Goal: Task Accomplishment & Management: Use online tool/utility

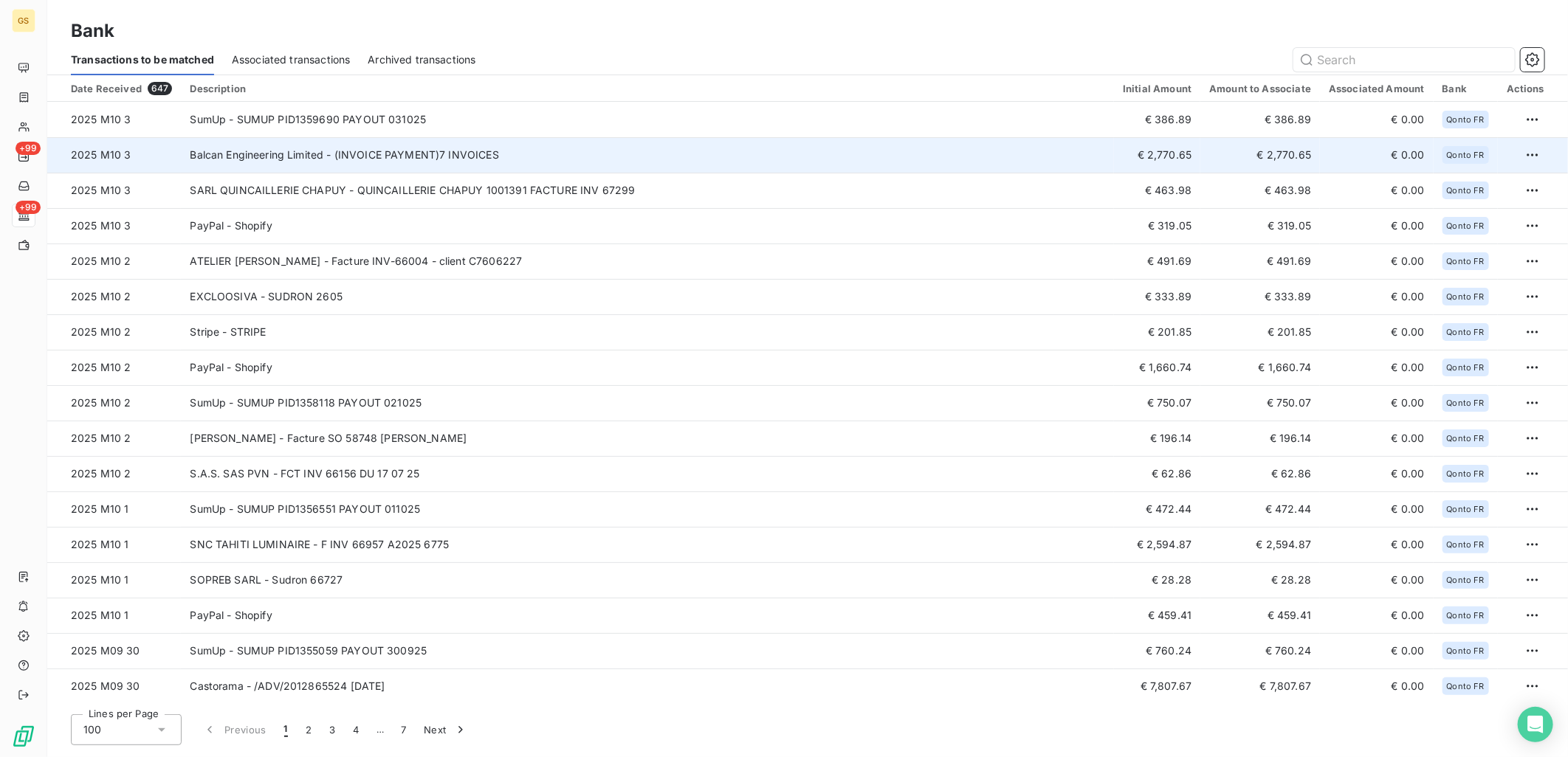
click at [696, 149] on td "Balcan Engineering Limited - (INVOICE PAYMENT)7 INVOICES" at bounding box center [647, 154] width 933 height 36
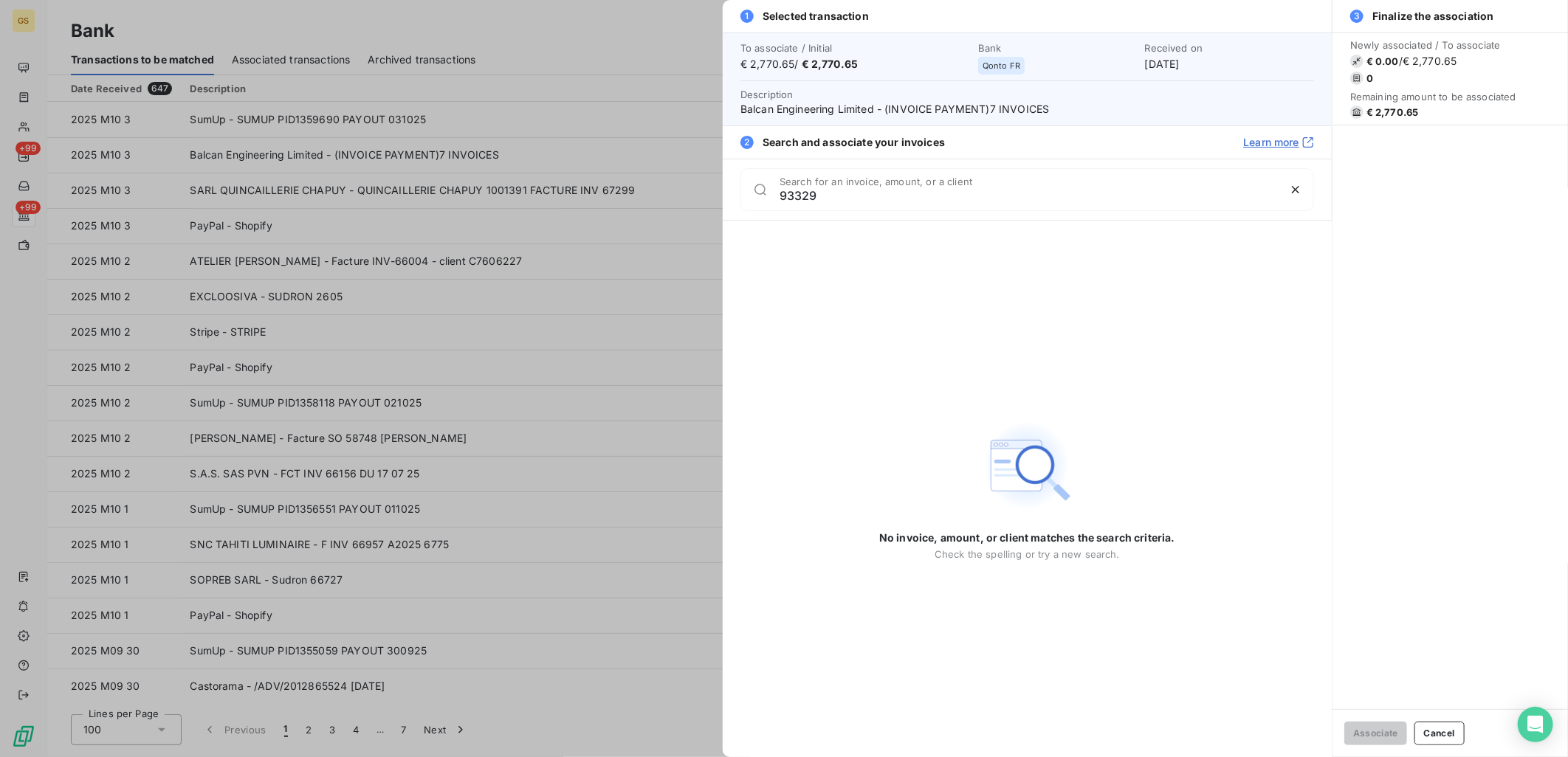
type input "93329"
click at [910, 383] on div "No invoice, amount, or client matches the search criteria. Check the spelling o…" at bounding box center [1027, 489] width 296 height 537
click at [531, 104] on div at bounding box center [784, 378] width 1568 height 757
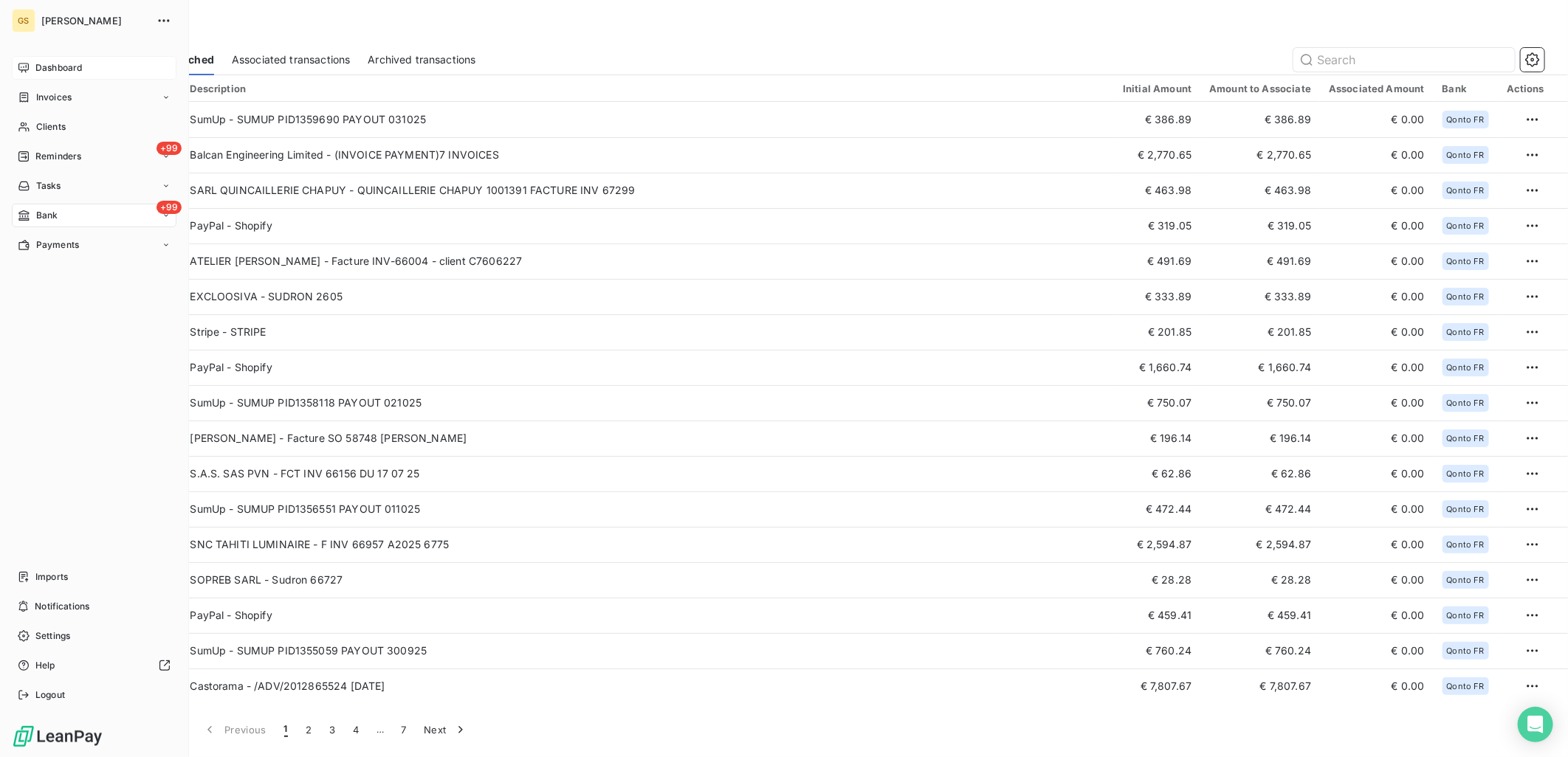
click at [30, 72] on div "Dashboard" at bounding box center [94, 68] width 164 height 24
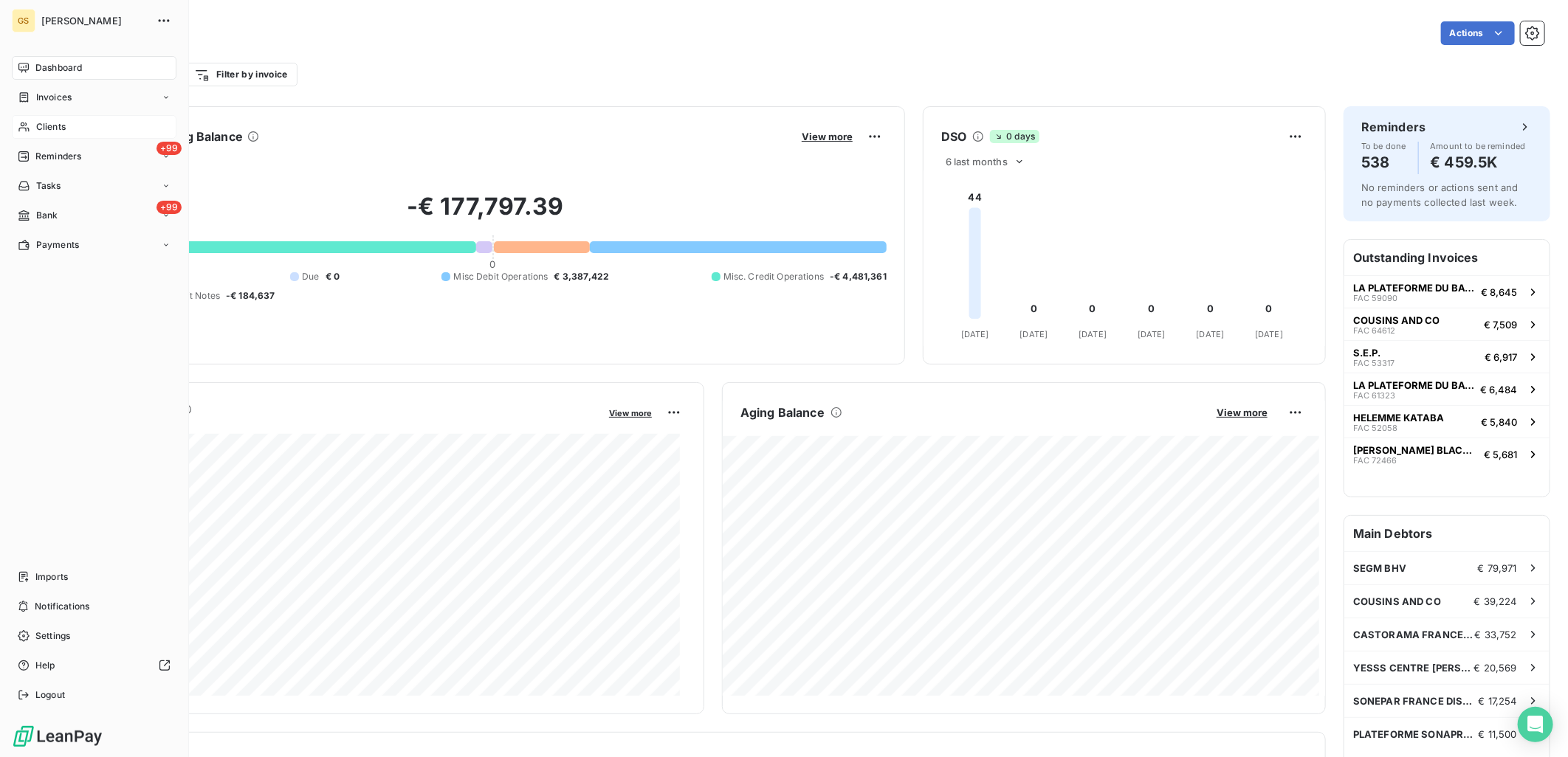
click at [68, 121] on div "Clients" at bounding box center [94, 127] width 164 height 24
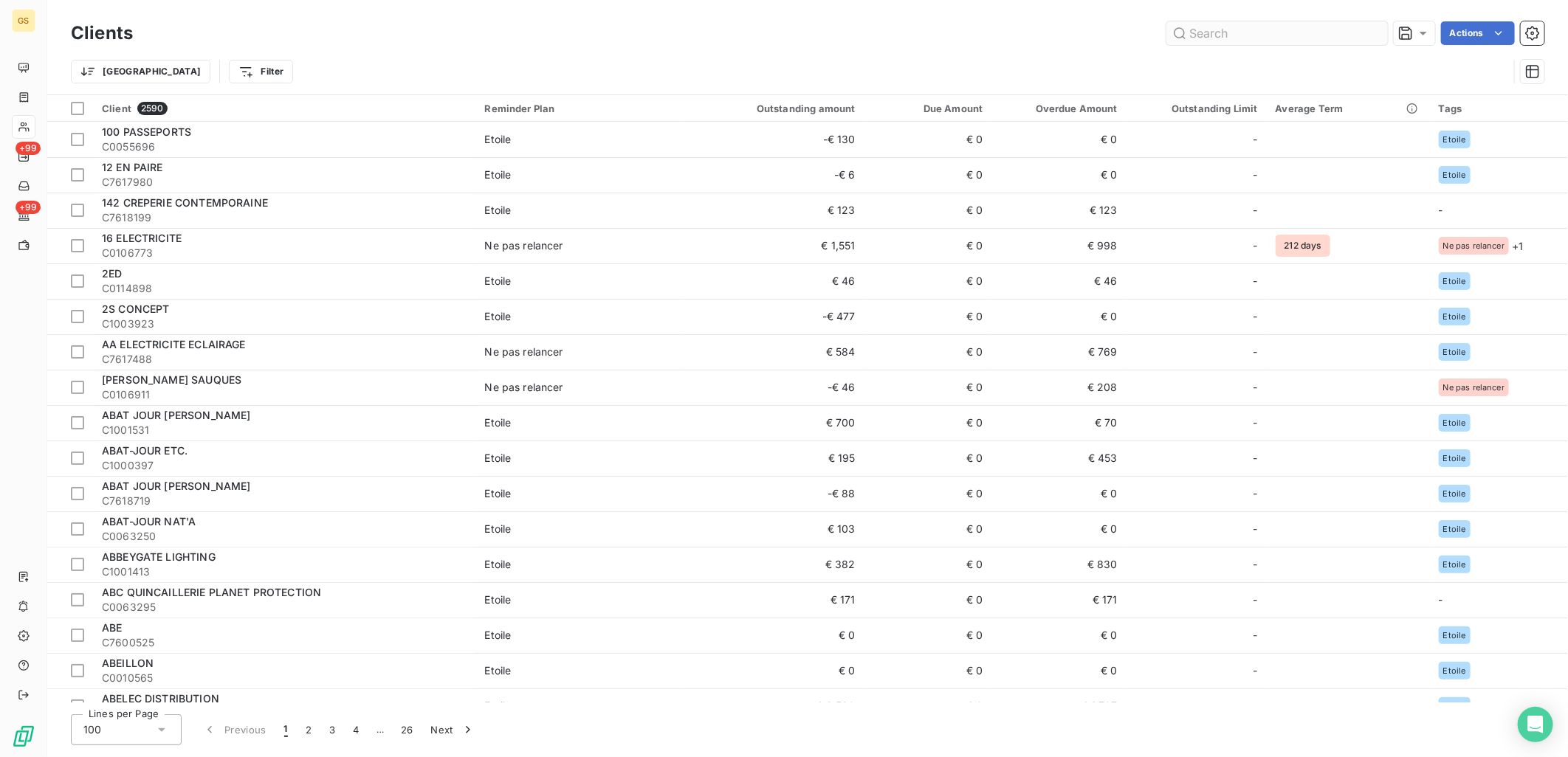
click at [1238, 40] on input "text" at bounding box center [1277, 33] width 222 height 24
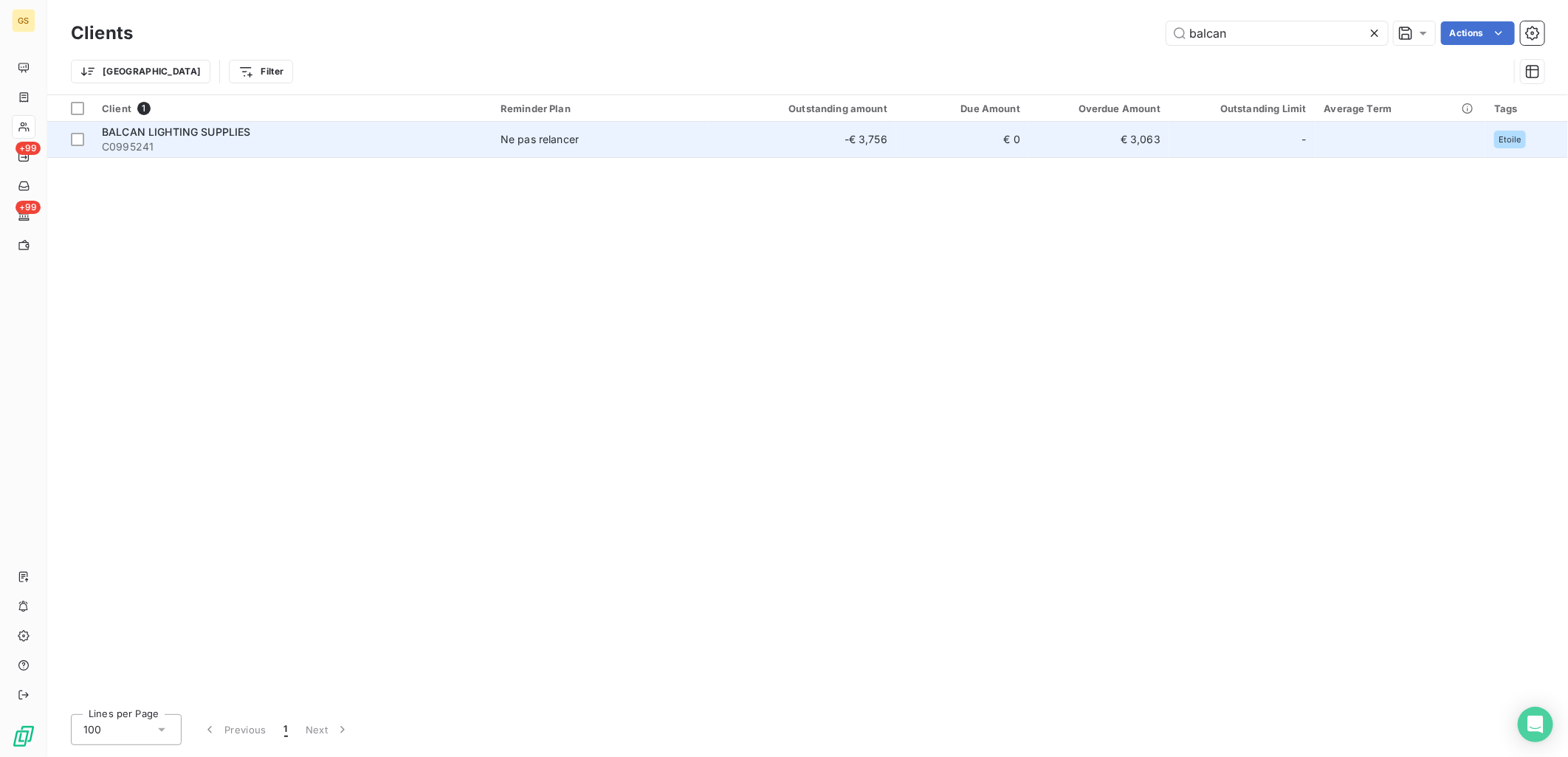
type input "balcan"
click at [227, 134] on span "BALCAN LIGHTING SUPPLIES" at bounding box center [176, 131] width 149 height 13
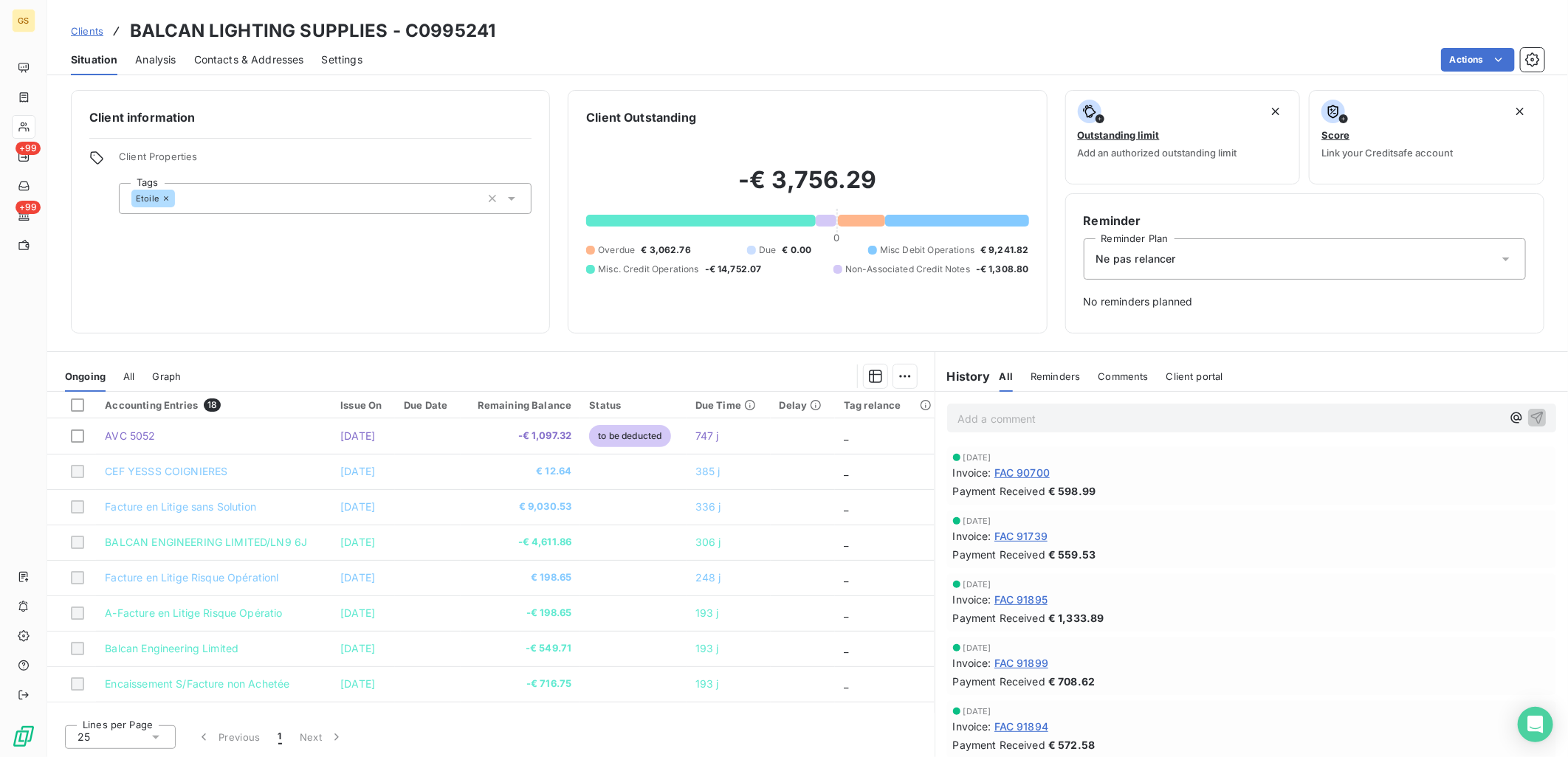
click at [132, 379] on span "All" at bounding box center [129, 376] width 11 height 12
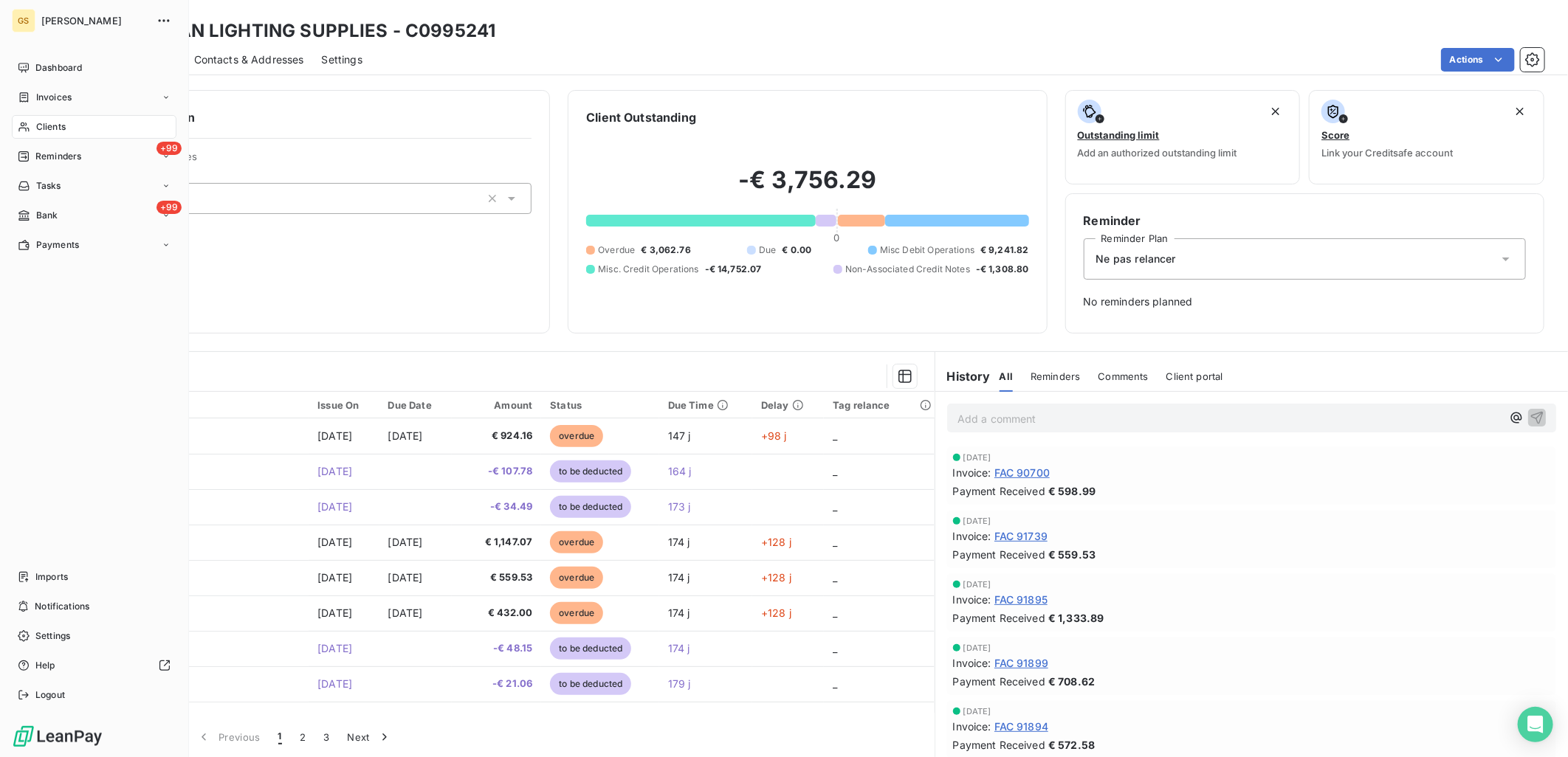
drag, startPoint x: 24, startPoint y: 216, endPoint x: 454, endPoint y: 109, distance: 443.1
click at [454, 109] on h6 "Client information" at bounding box center [310, 117] width 442 height 17
drag, startPoint x: 58, startPoint y: 68, endPoint x: 227, endPoint y: 42, distance: 171.0
click at [227, 42] on h3 "BALCAN LIGHTING SUPPLIES - C0995241" at bounding box center [312, 30] width 365 height 26
click at [56, 219] on span "Bank" at bounding box center [47, 216] width 22 height 14
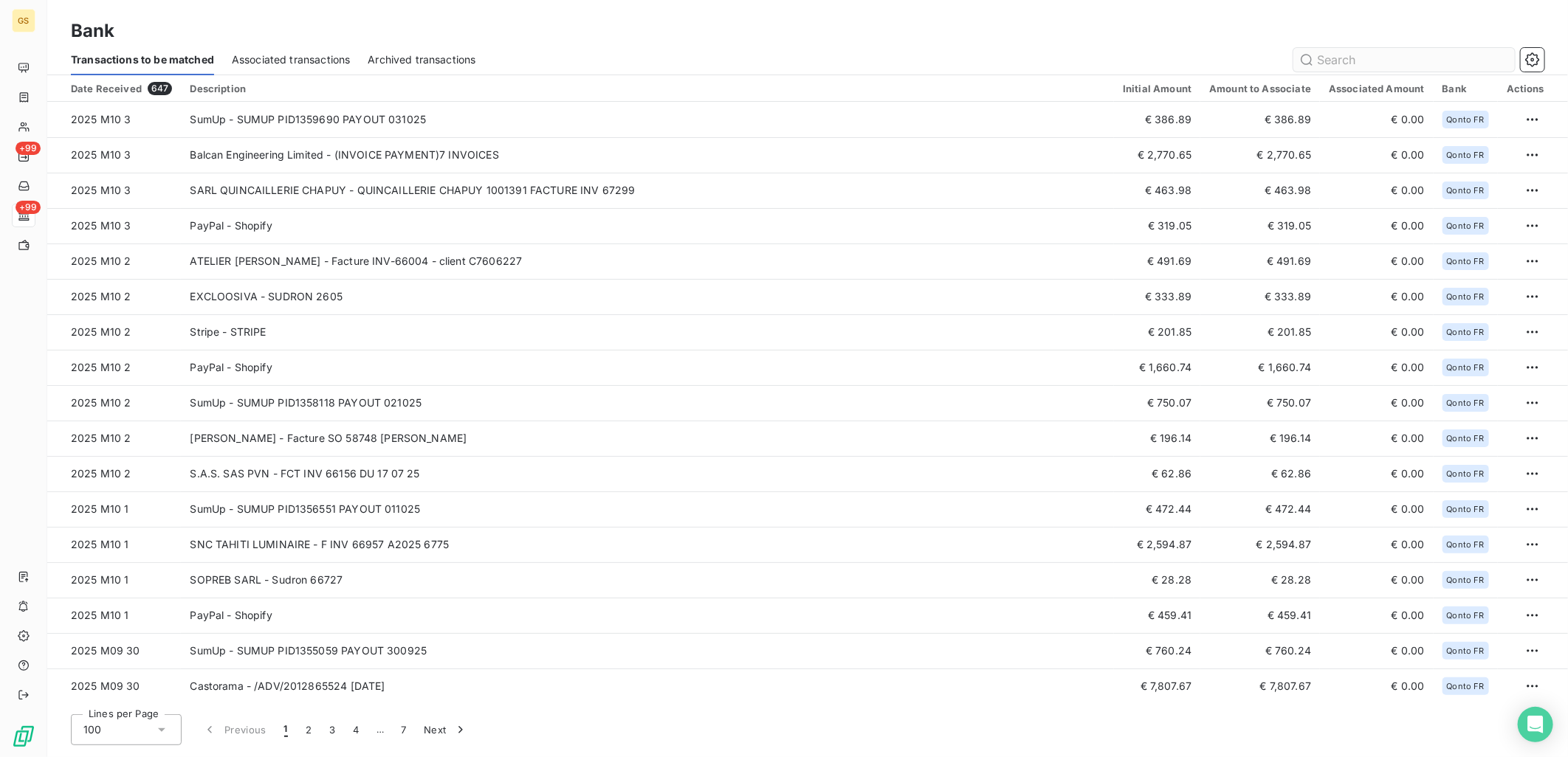
click at [1415, 59] on input "text" at bounding box center [1404, 60] width 222 height 24
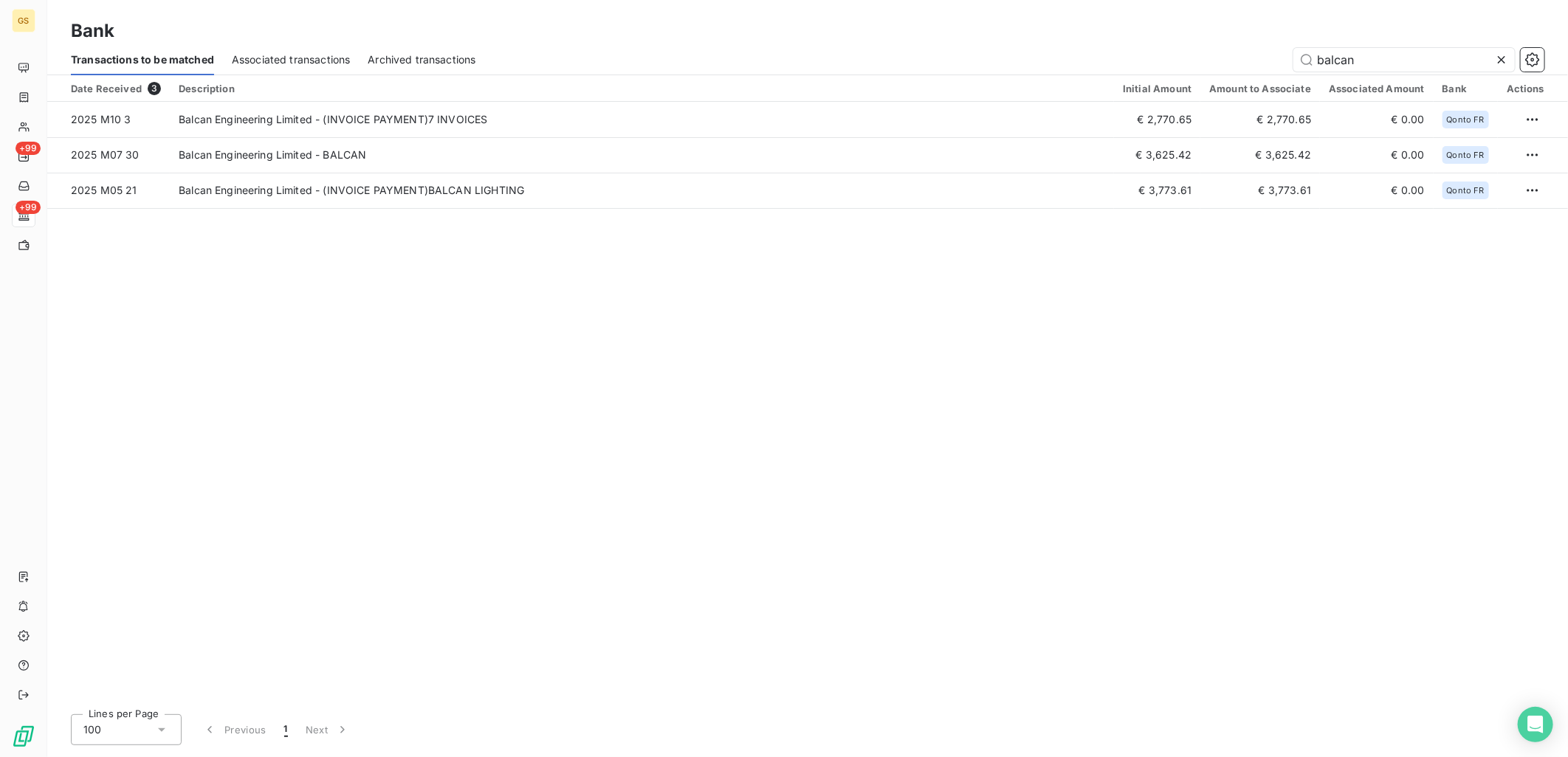
type input "balcan"
click at [1088, 337] on div "Date Received 3 Description Initial Amount Amount to Associate Associated Amoun…" at bounding box center [807, 388] width 1521 height 627
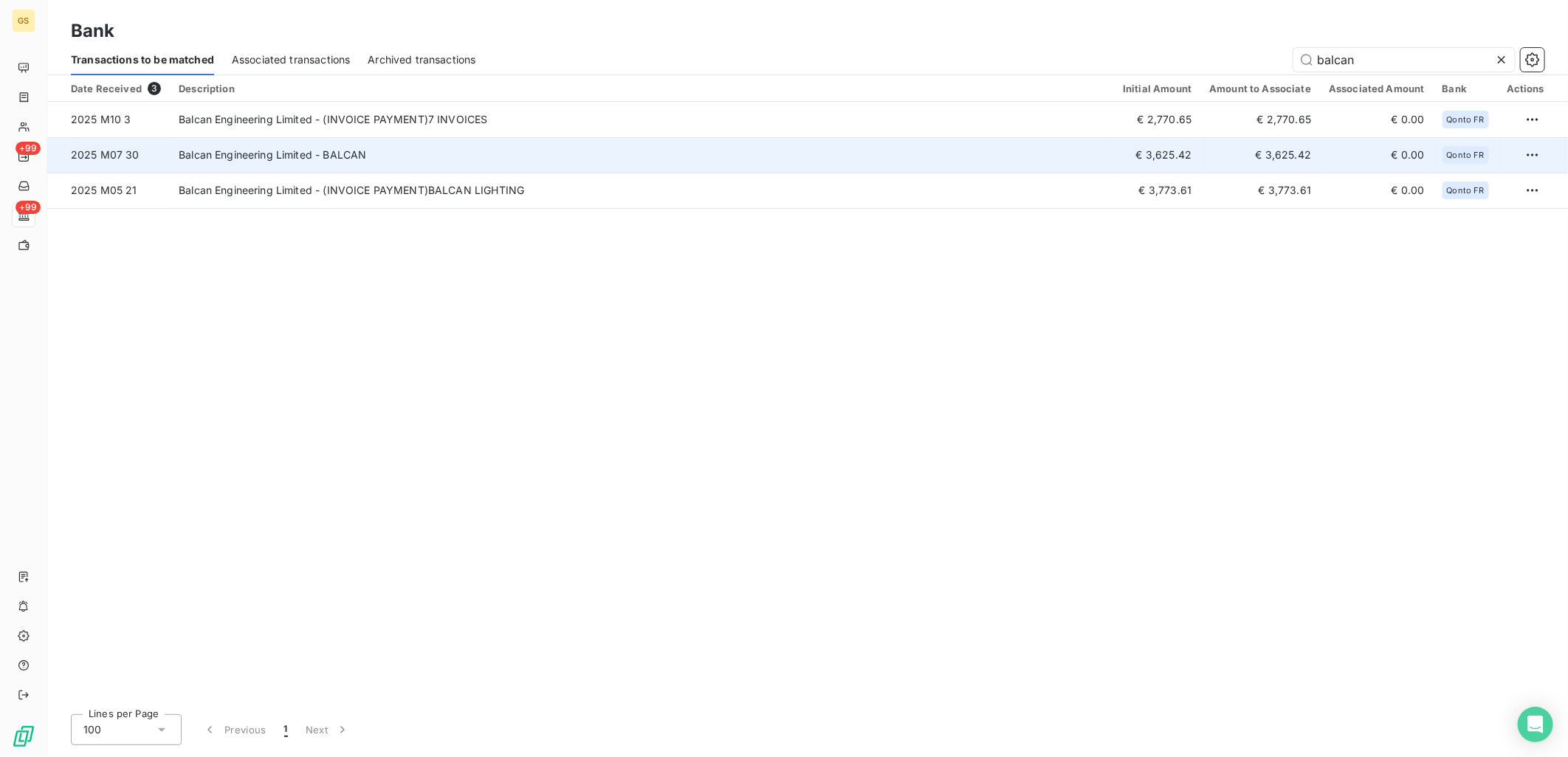
click at [607, 153] on td "Balcan Engineering Limited - BALCAN" at bounding box center [642, 154] width 944 height 36
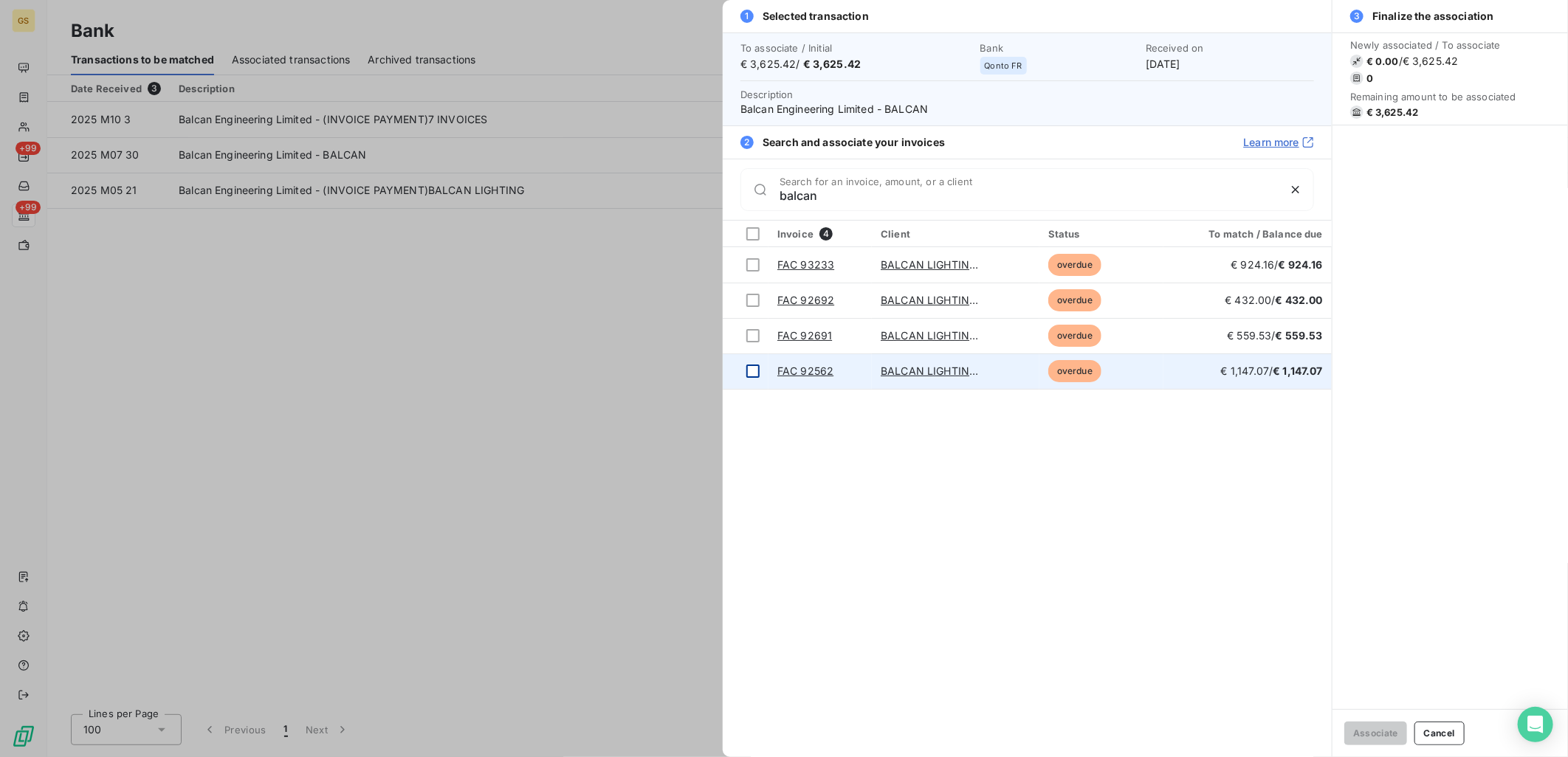
type input "balcan"
click at [751, 365] on div at bounding box center [752, 371] width 14 height 14
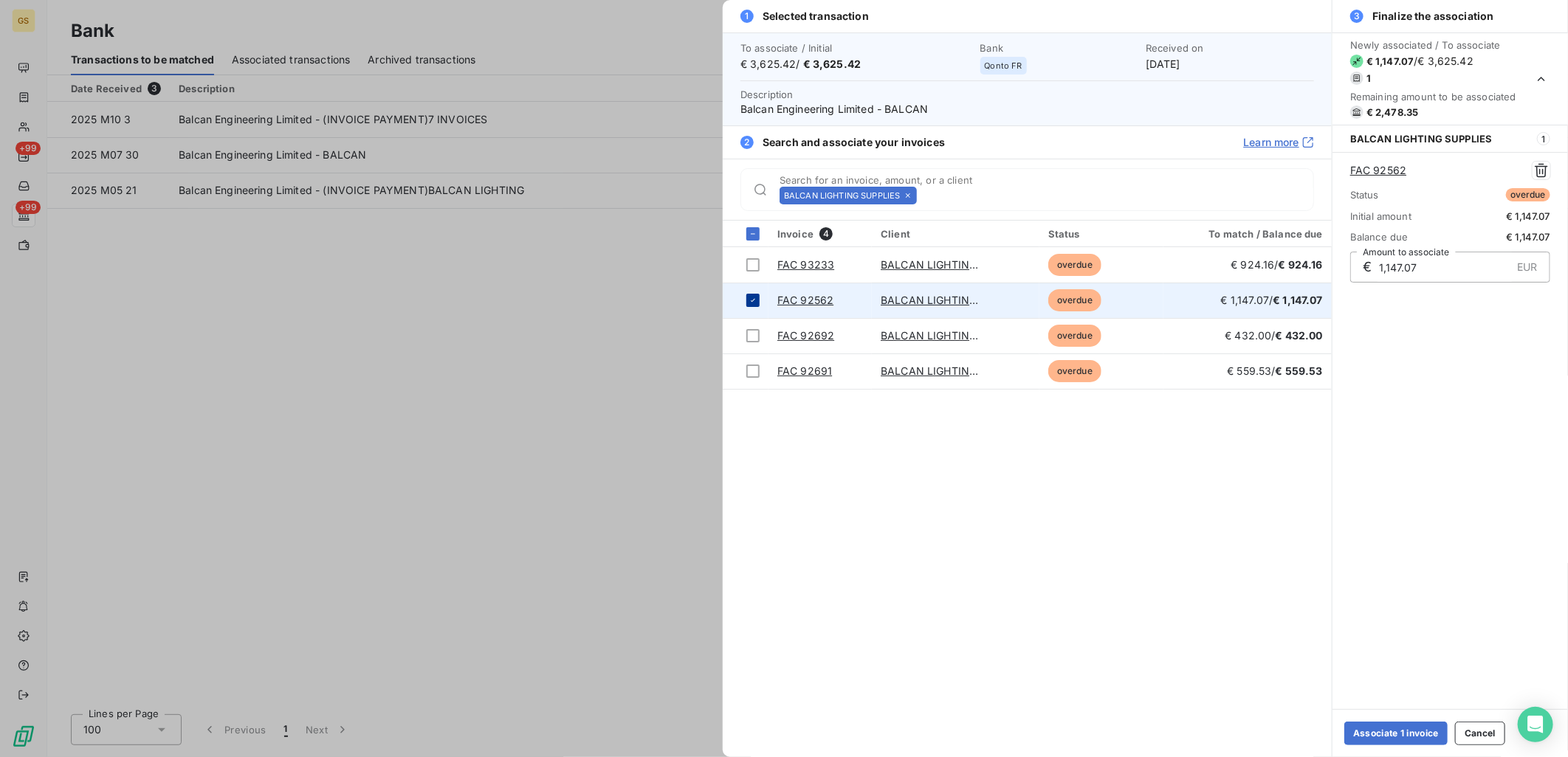
click at [752, 302] on icon at bounding box center [753, 300] width 9 height 9
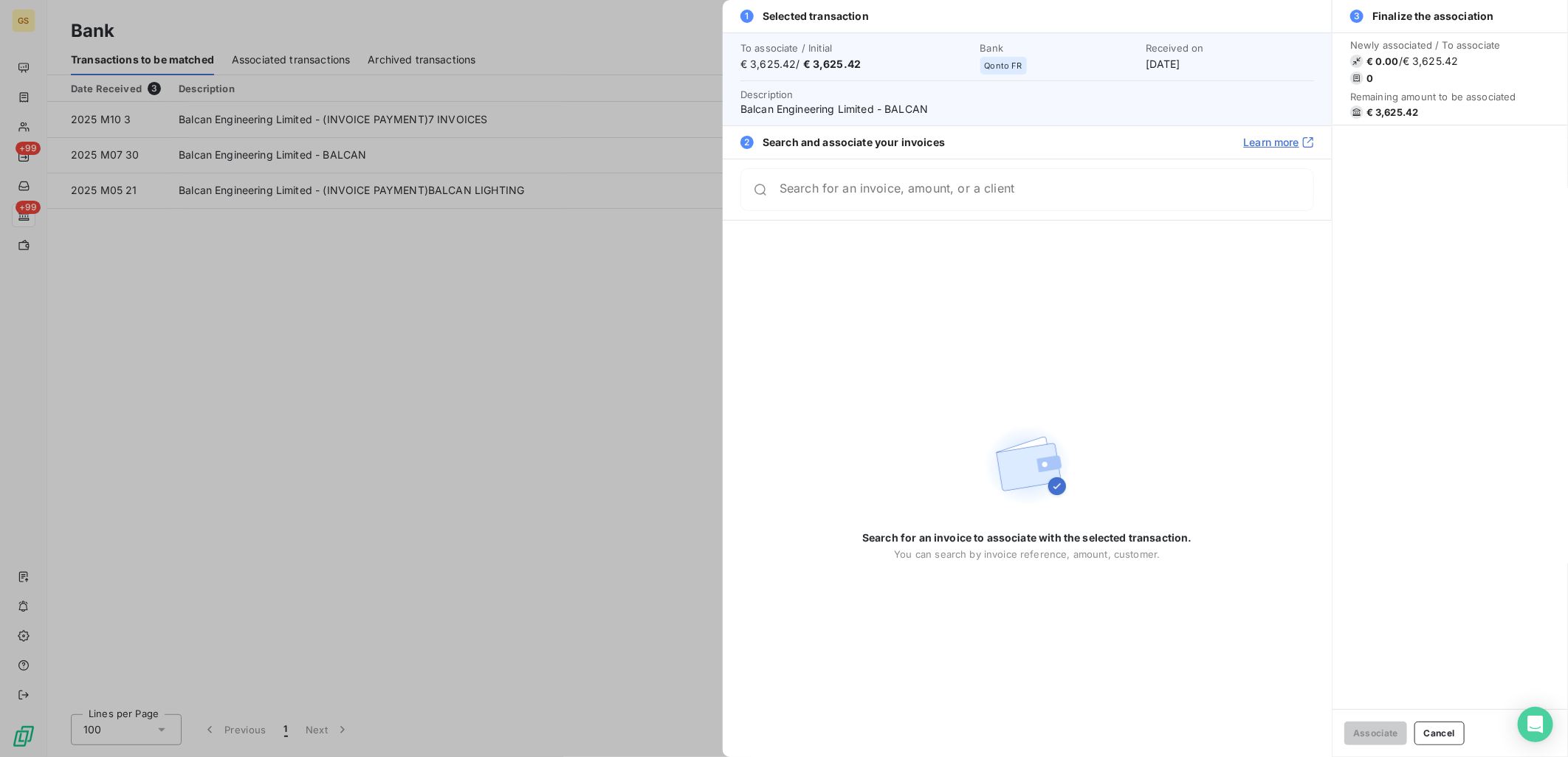
click at [861, 164] on div "Search for an invoice, amount, or a client" at bounding box center [1026, 189] width 609 height 61
click at [837, 187] on div "Search for an invoice, amount, or a client" at bounding box center [1047, 190] width 533 height 15
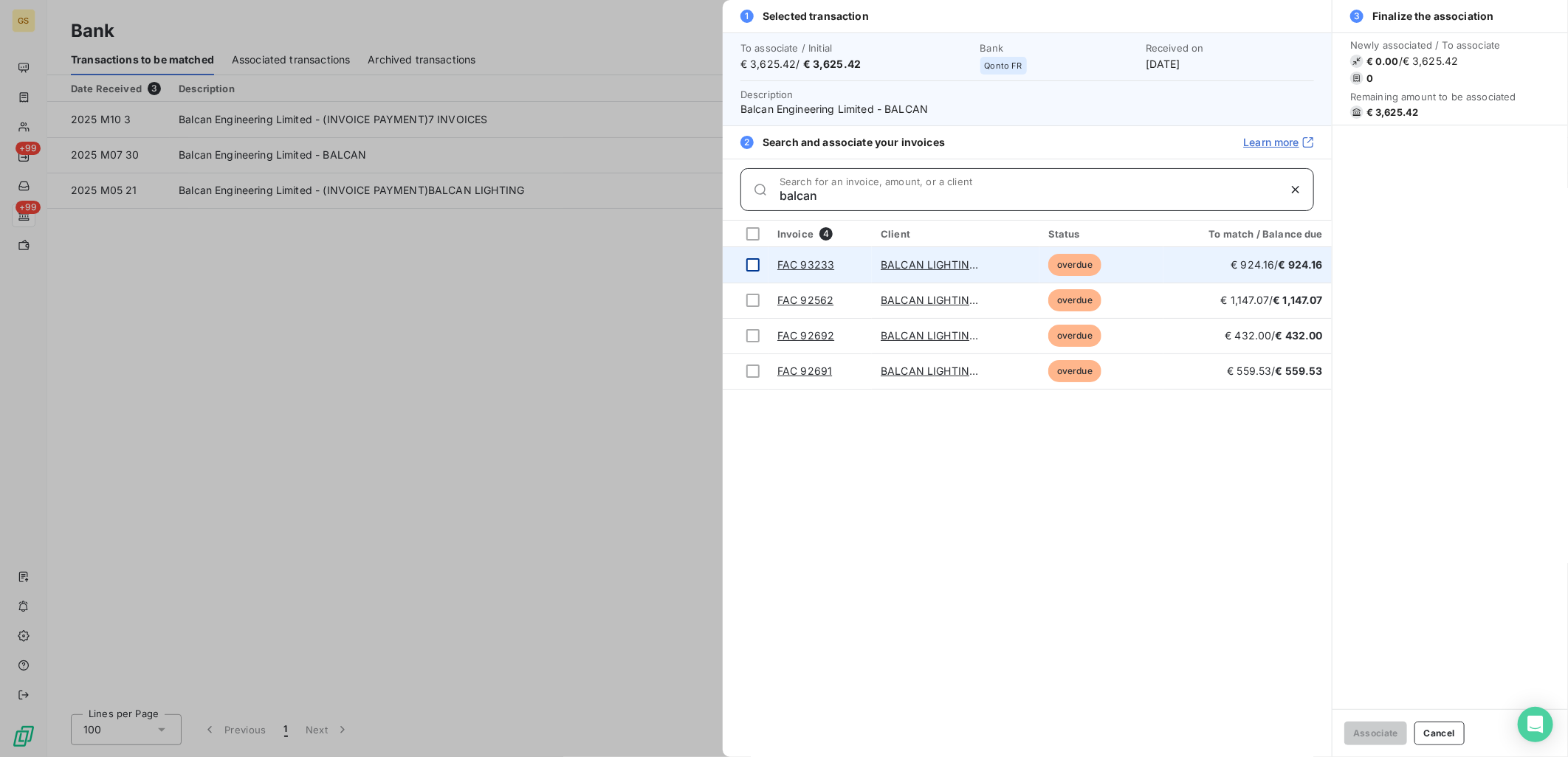
type input "balcan"
click at [748, 264] on div at bounding box center [752, 265] width 14 height 14
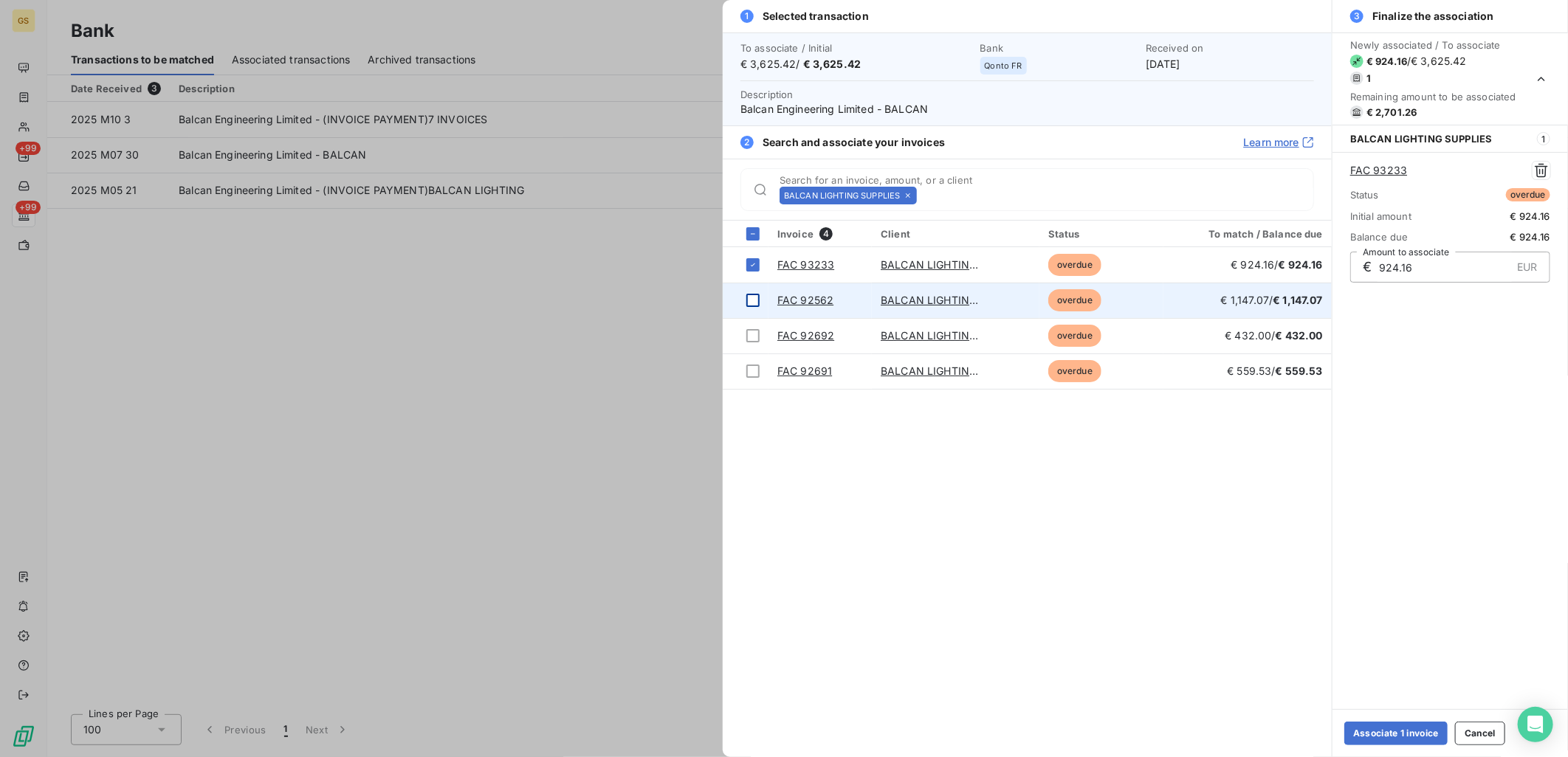
click at [753, 294] on div at bounding box center [752, 300] width 14 height 14
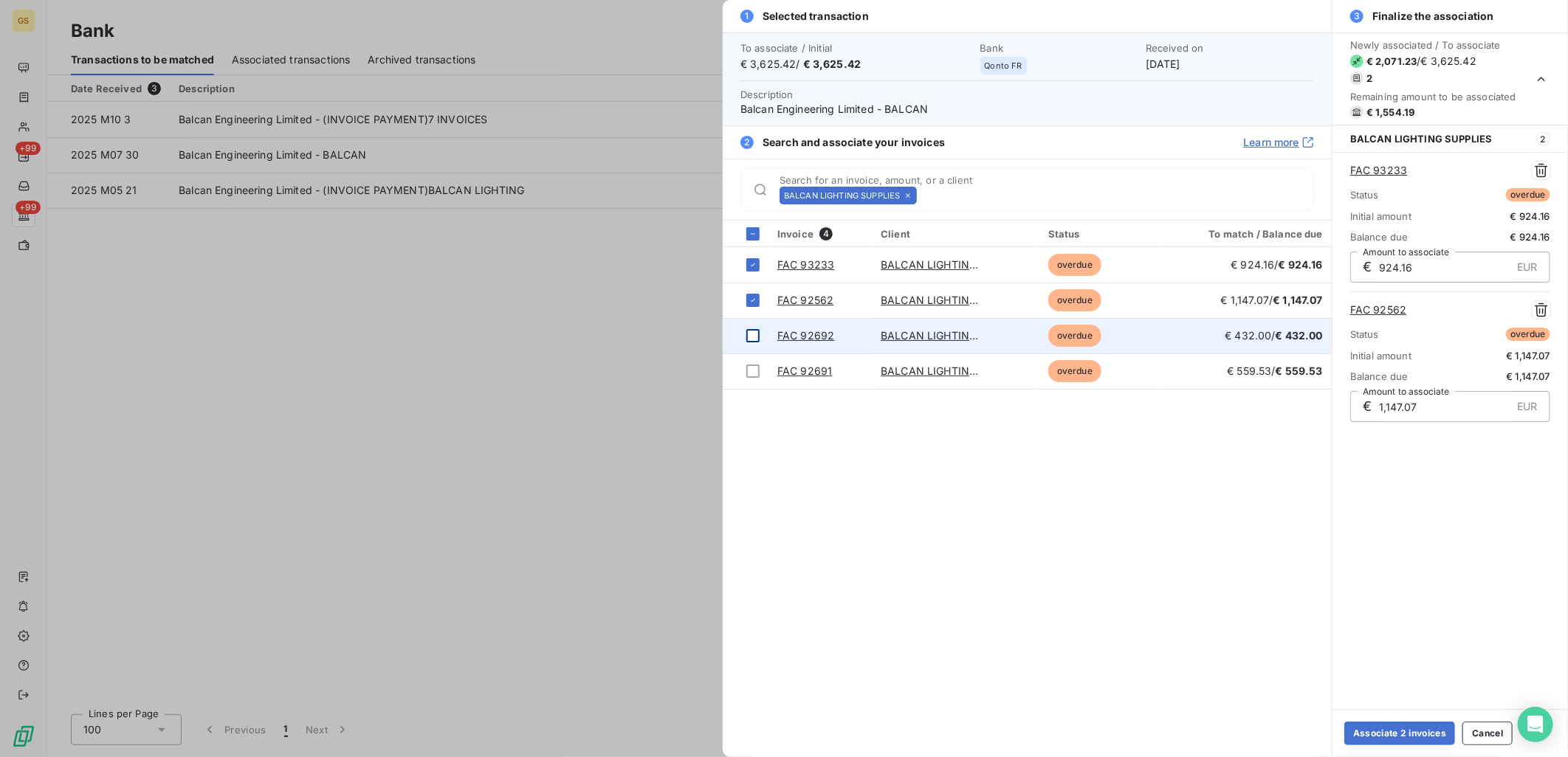
click at [752, 330] on div at bounding box center [752, 336] width 14 height 14
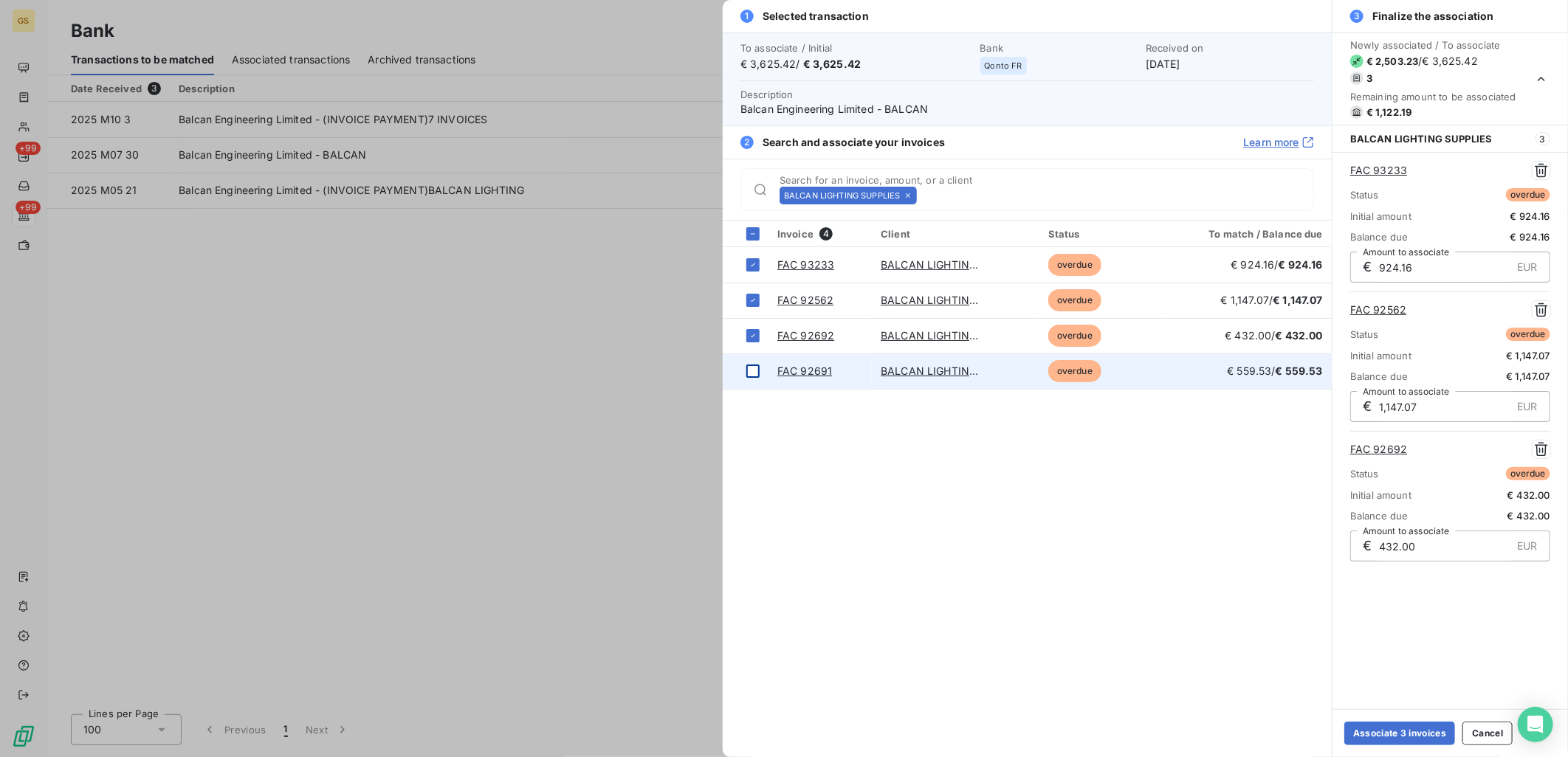
click at [757, 372] on div at bounding box center [752, 371] width 14 height 14
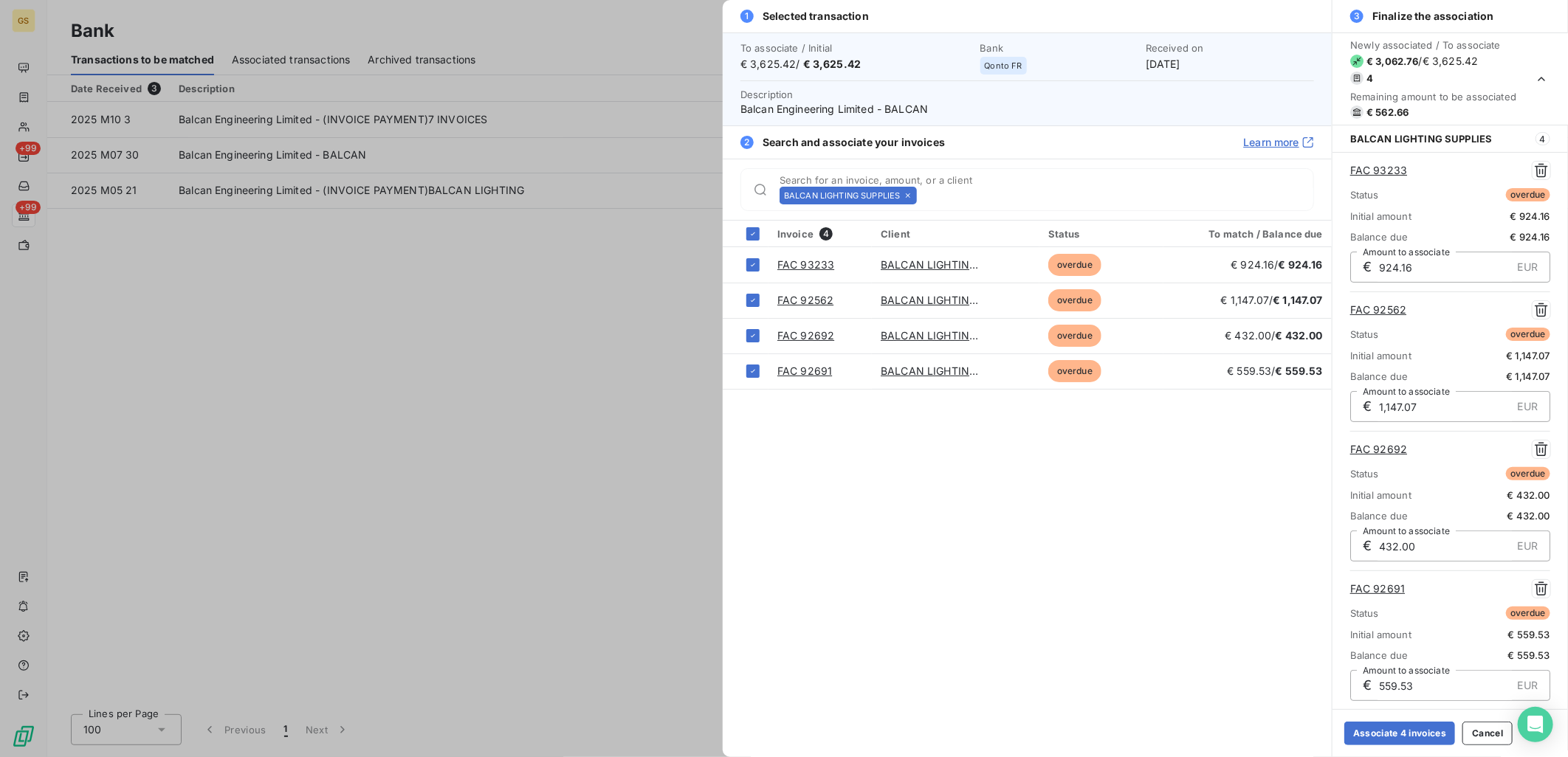
click at [587, 345] on div at bounding box center [784, 378] width 1568 height 757
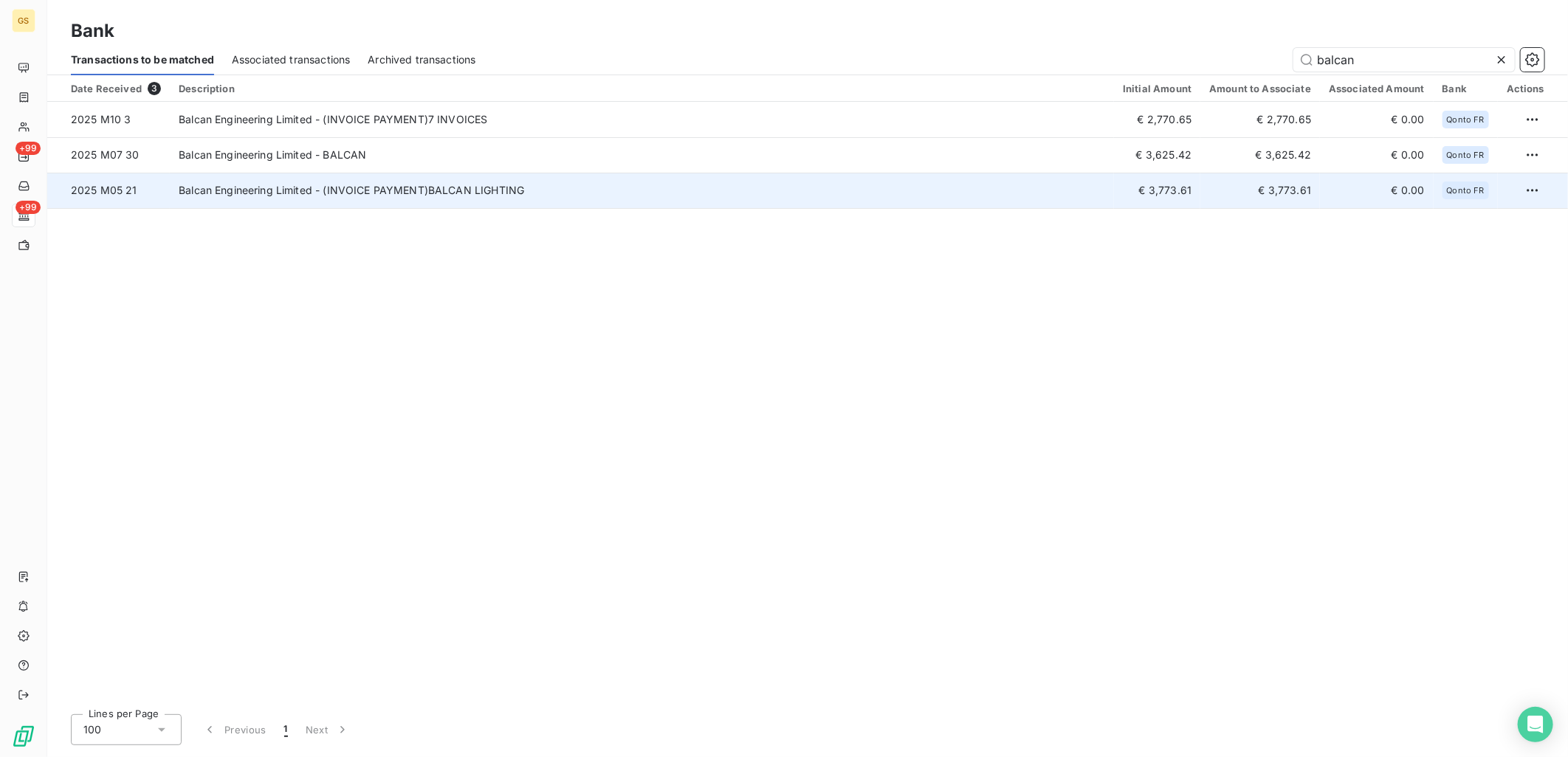
click at [601, 198] on td "Balcan Engineering Limited - (INVOICE PAYMENT)BALCAN LIGHTING" at bounding box center [642, 190] width 944 height 36
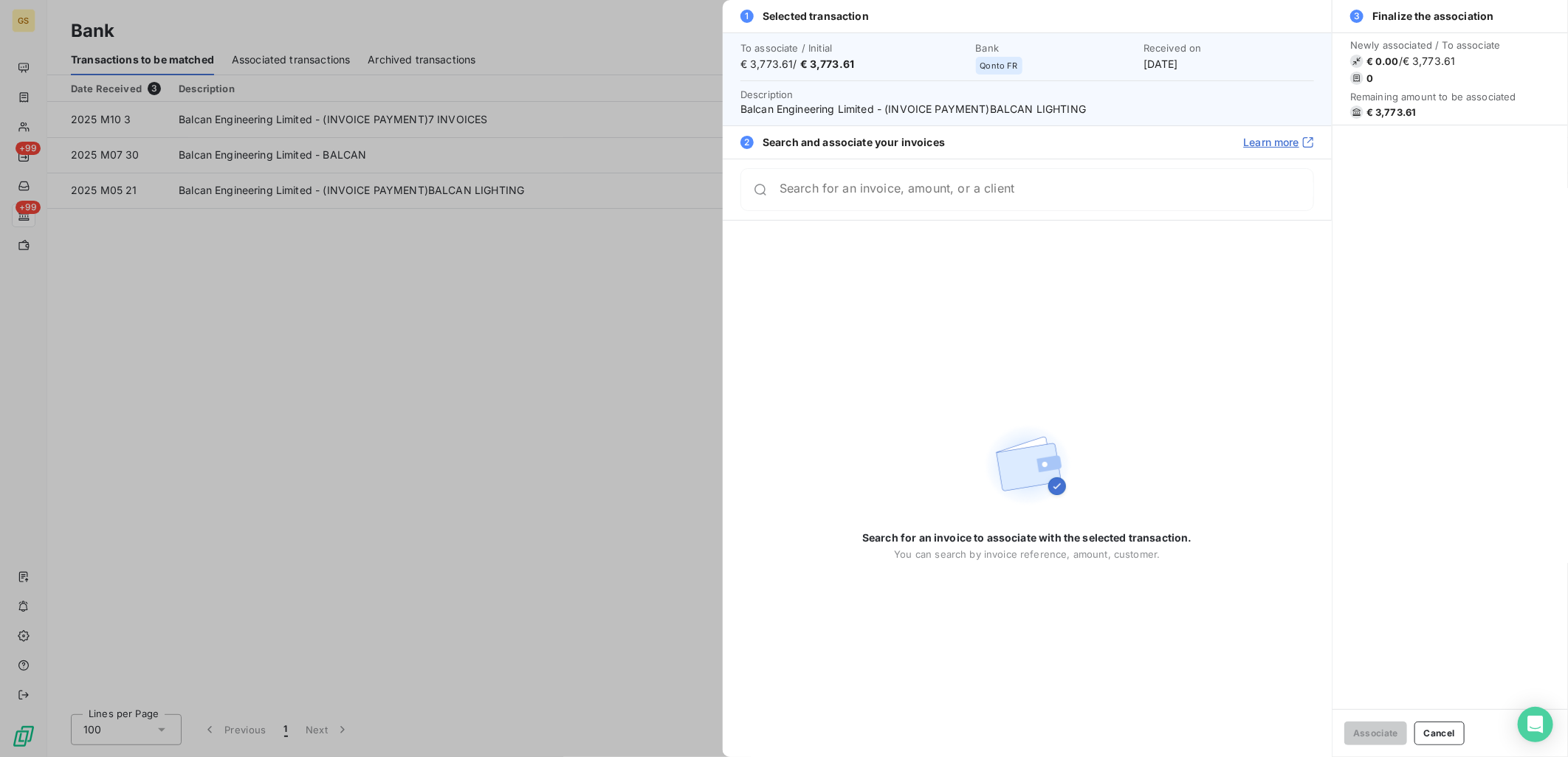
click at [629, 238] on div at bounding box center [784, 378] width 1568 height 757
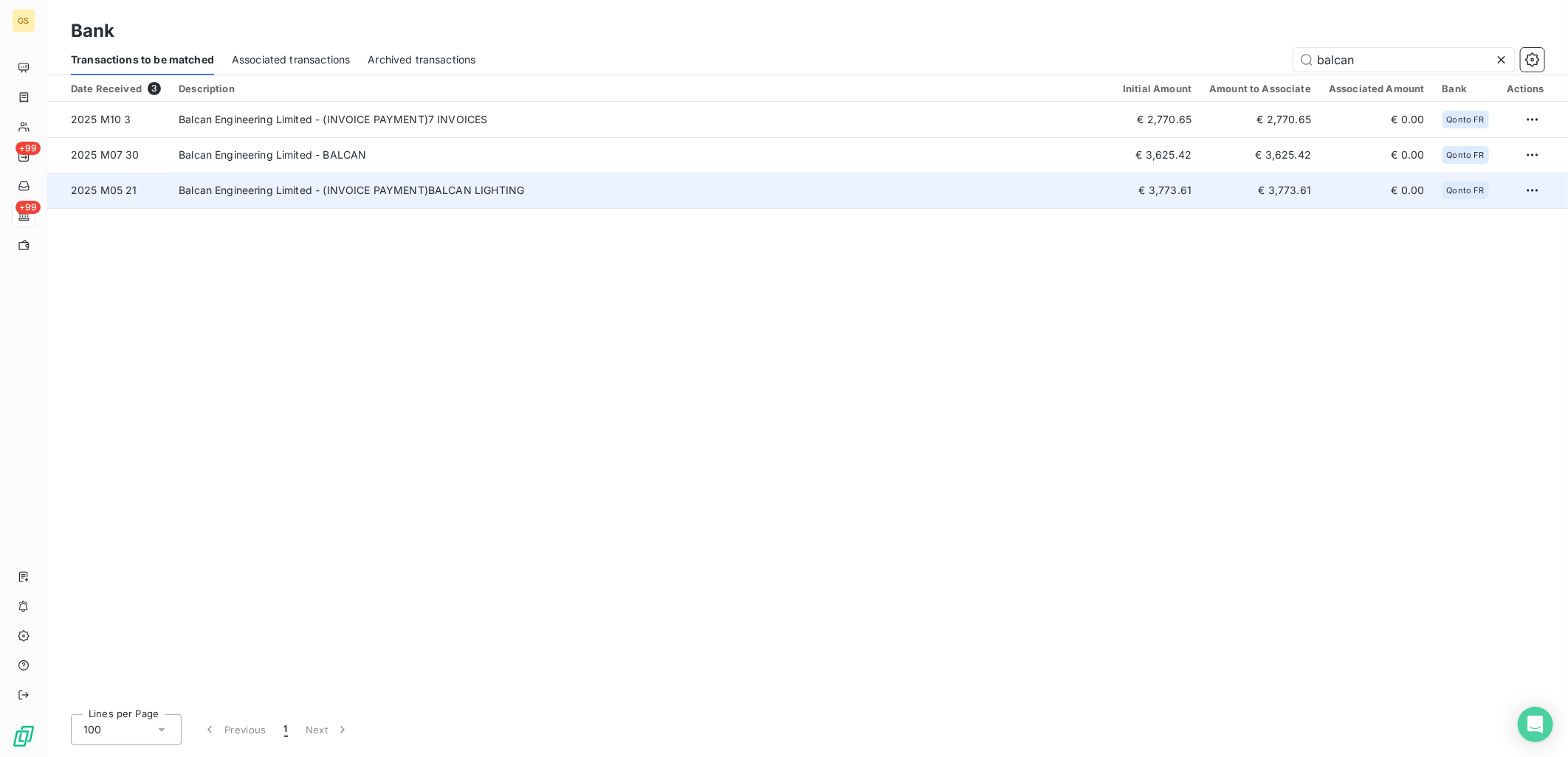
click at [710, 197] on td "Balcan Engineering Limited - (INVOICE PAYMENT)BALCAN LIGHTING" at bounding box center [642, 190] width 944 height 36
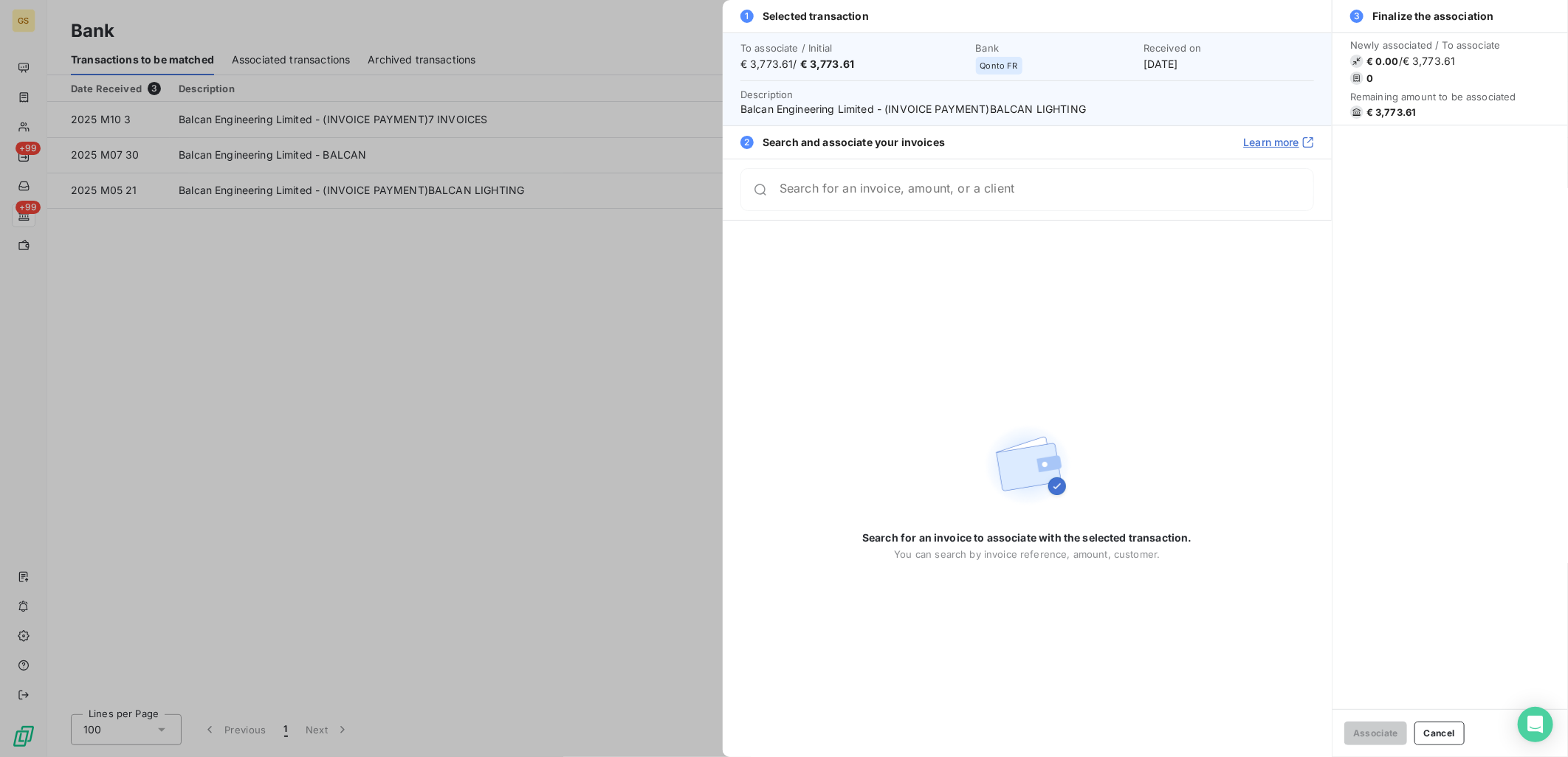
click at [679, 276] on div at bounding box center [784, 378] width 1568 height 757
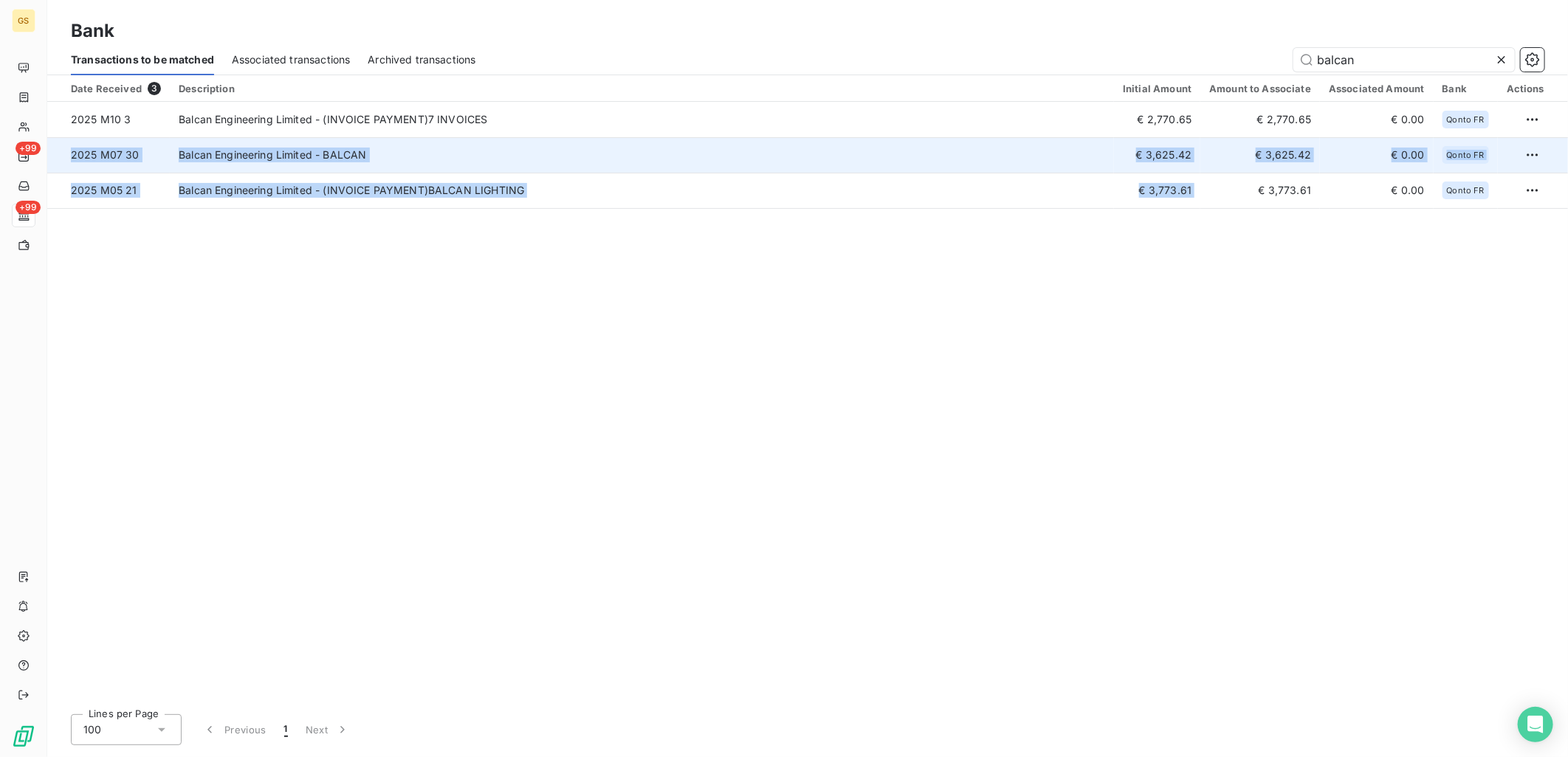
copy tbody "2025 M07 30 Balcan Engineering Limited - BALCAN € 3,625.42 € 3,625.42 € 0.00 Qo…"
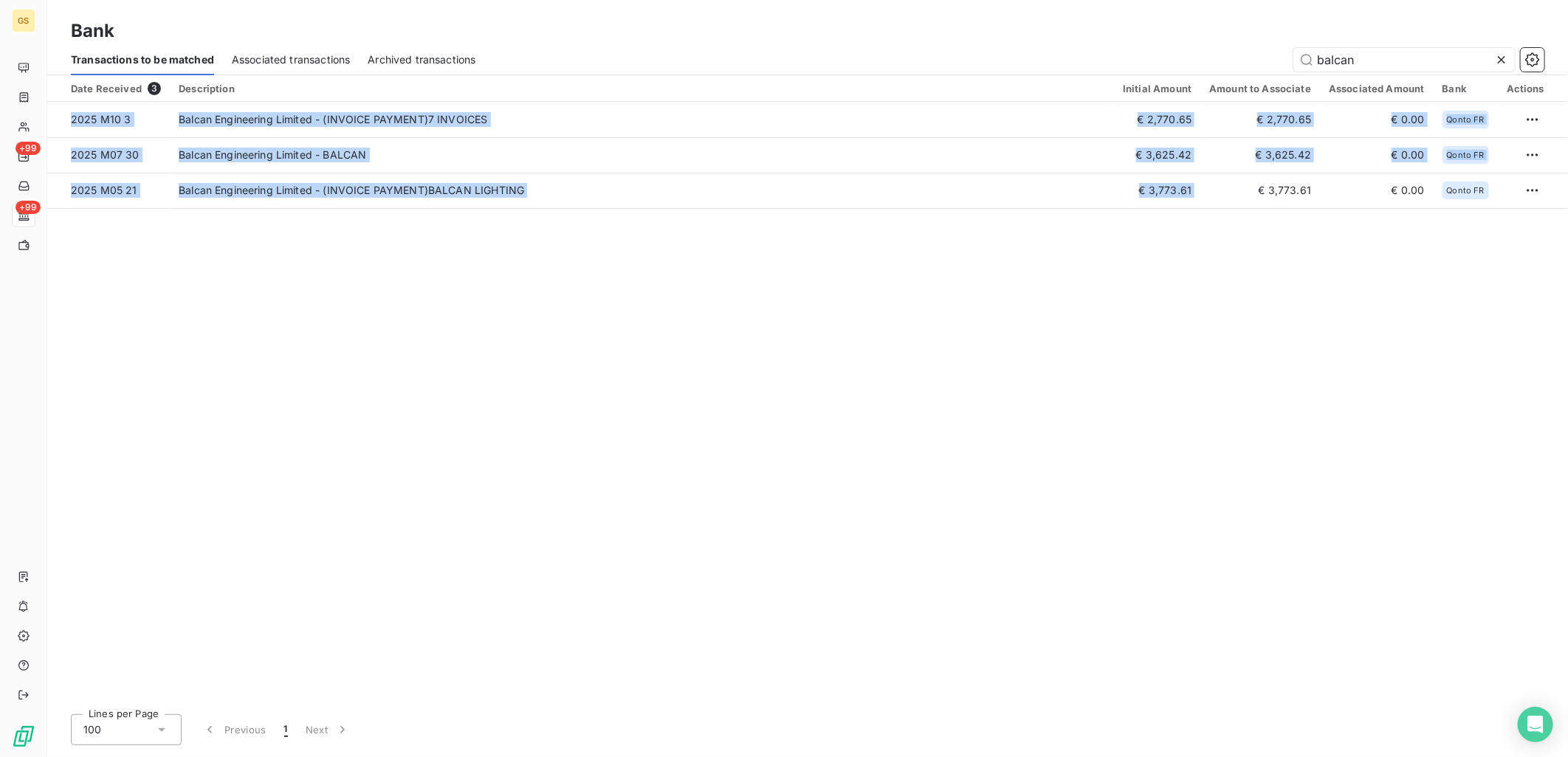
drag, startPoint x: 1158, startPoint y: 192, endPoint x: 565, endPoint y: 382, distance: 622.7
click at [565, 382] on div "Date Received 3 Description Initial Amount Amount to Associate Associated Amoun…" at bounding box center [807, 388] width 1521 height 627
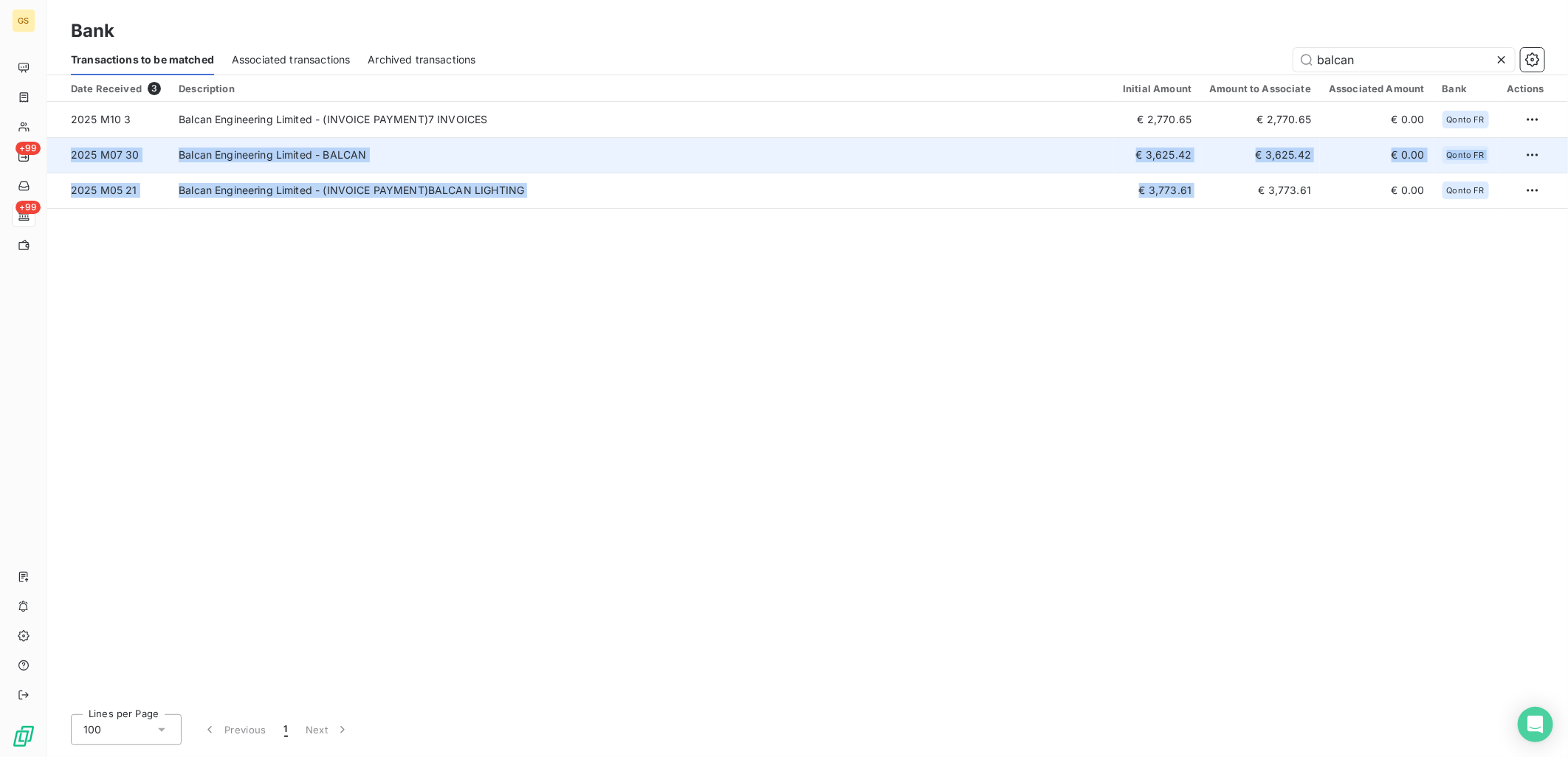
copy tbody "2025 M07 30 Balcan Engineering Limited - BALCAN € 3,625.42 € 3,625.42 € 0.00 Qo…"
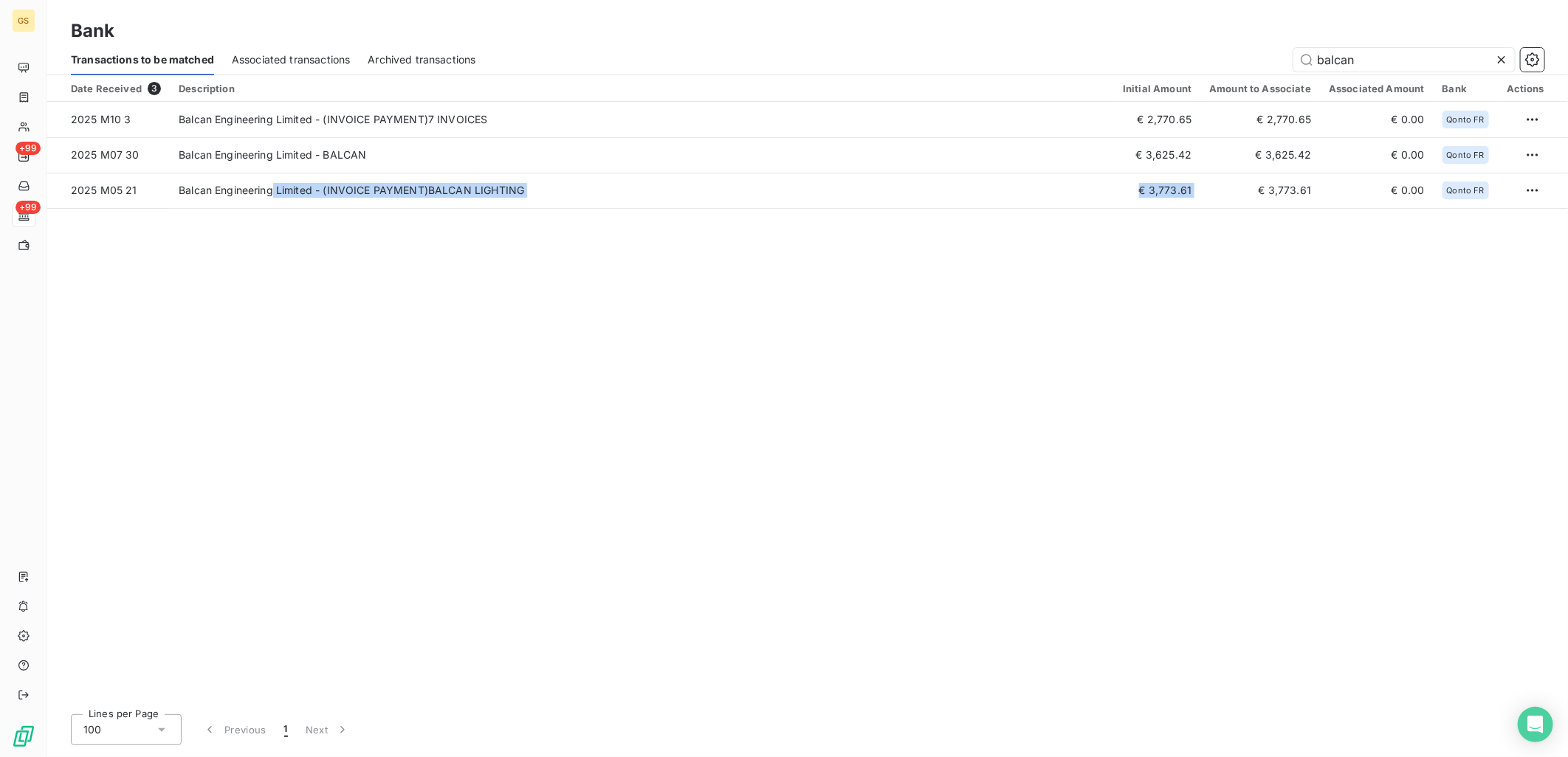
drag, startPoint x: 1076, startPoint y: 195, endPoint x: 389, endPoint y: 247, distance: 689.0
click at [389, 247] on div "Date Received 3 Description Initial Amount Amount to Associate Associated Amoun…" at bounding box center [807, 388] width 1521 height 627
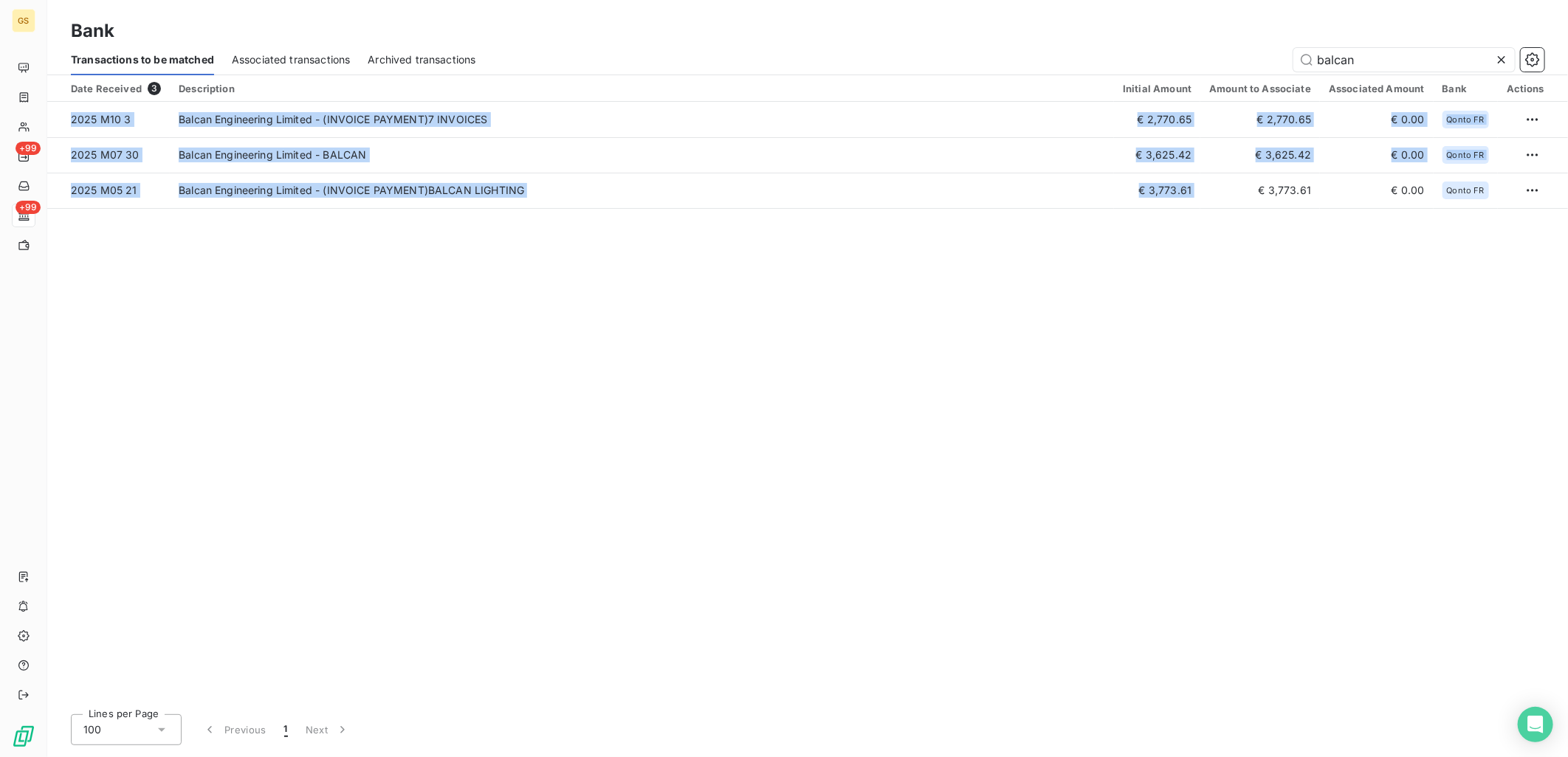
drag, startPoint x: 389, startPoint y: 247, endPoint x: 507, endPoint y: 360, distance: 163.4
click at [507, 360] on div "Date Received 3 Description Initial Amount Amount to Associate Associated Amoun…" at bounding box center [807, 388] width 1521 height 627
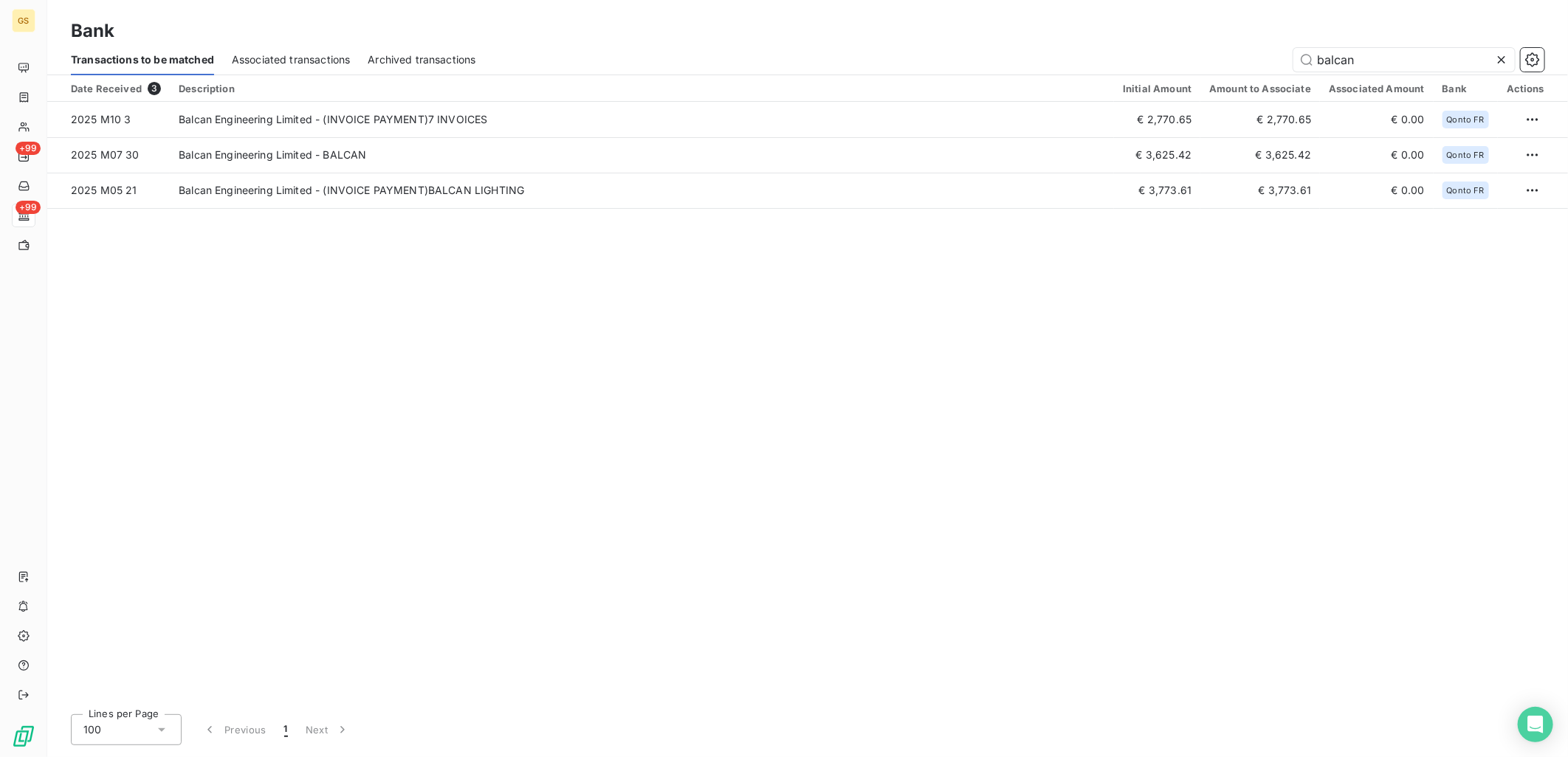
click at [873, 465] on div "Date Received 3 Description Initial Amount Amount to Associate Associated Amoun…" at bounding box center [807, 388] width 1521 height 627
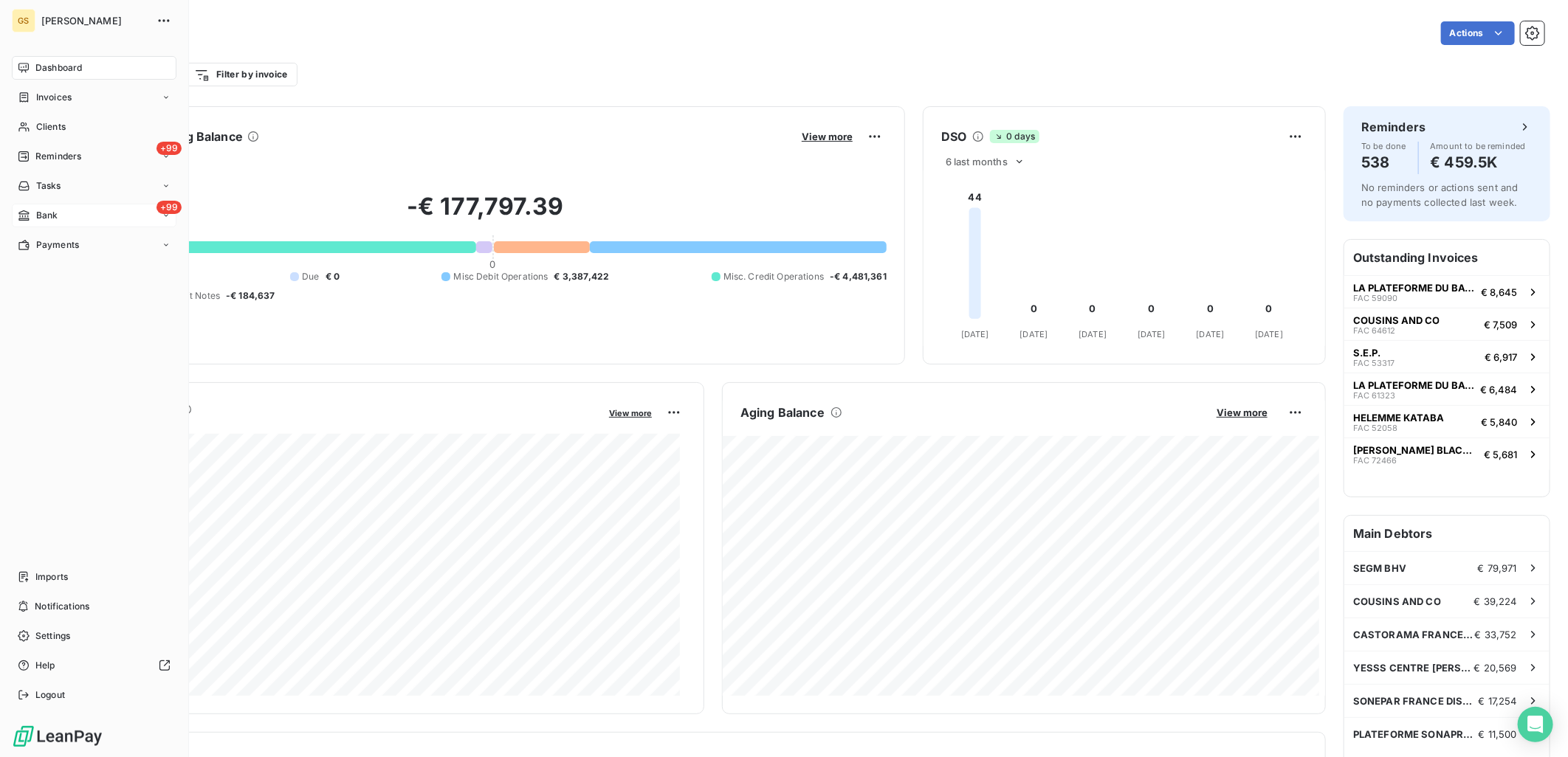
click at [34, 226] on div "+99 Bank" at bounding box center [94, 216] width 164 height 24
